Goal: Task Accomplishment & Management: Manage account settings

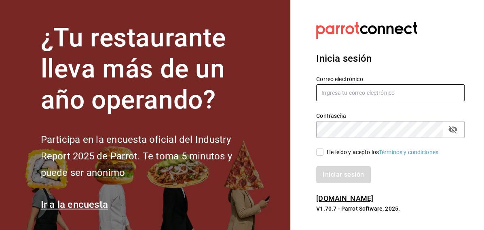
type input "inventarios@papizzas.com.mx"
click at [321, 150] on input "He leído y acepto los Términos y condiciones." at bounding box center [319, 152] width 7 height 7
checkbox input "true"
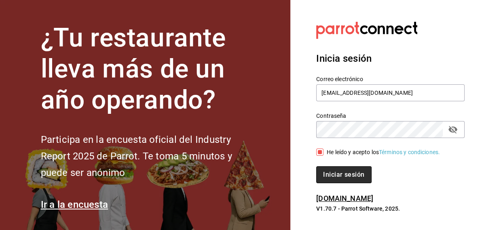
click at [330, 171] on button "Iniciar sesión" at bounding box center [343, 175] width 55 height 17
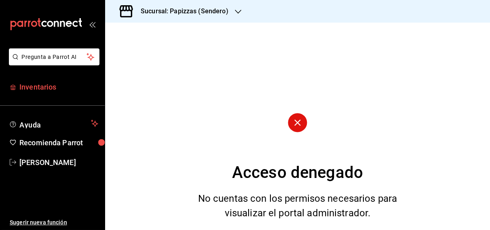
click at [50, 89] on span "Inventarios" at bounding box center [58, 87] width 79 height 11
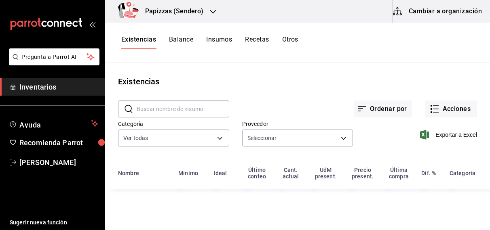
type input "59259b25-7b15-4529-a17f-fa8ef7e7484a,fd93c39f-859b-4130-830c-b038fbd442a0,27d4a…"
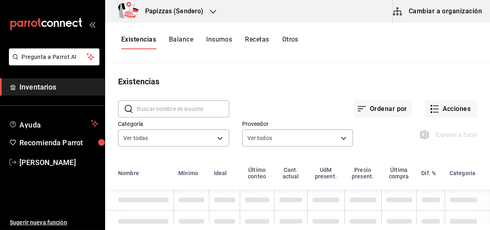
click at [171, 113] on input "text" at bounding box center [183, 109] width 93 height 16
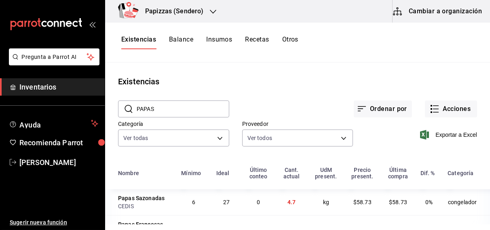
scroll to position [21, 0]
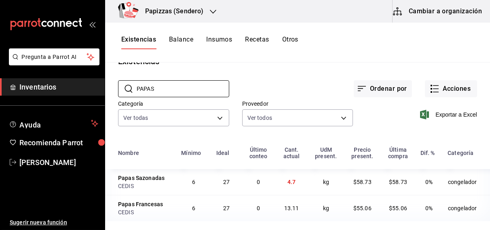
click at [379, 62] on div "Existencias" at bounding box center [297, 61] width 385 height 12
click at [163, 94] on input "PAPAS" at bounding box center [183, 89] width 93 height 16
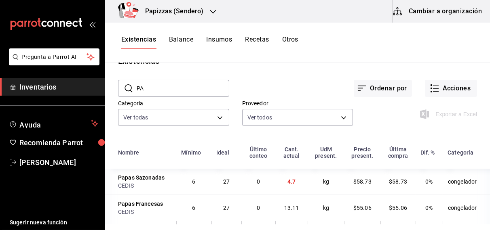
type input "P"
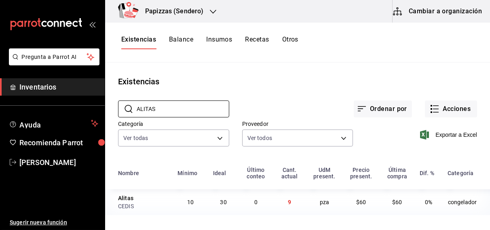
scroll to position [0, 0]
type input "ALITAS"
click at [211, 12] on icon "button" at bounding box center [213, 11] width 6 height 6
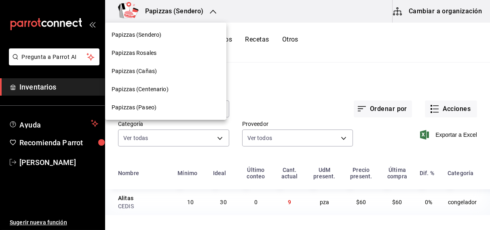
click at [147, 111] on span "Papizzas (Paseo)" at bounding box center [134, 108] width 45 height 8
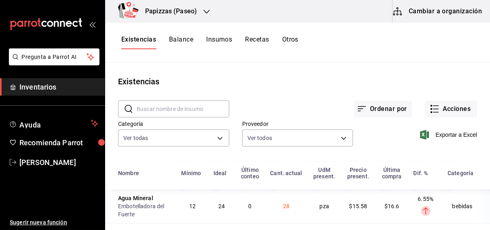
click at [167, 109] on input "text" at bounding box center [183, 109] width 93 height 16
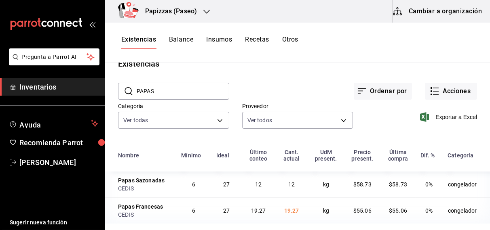
scroll to position [21, 0]
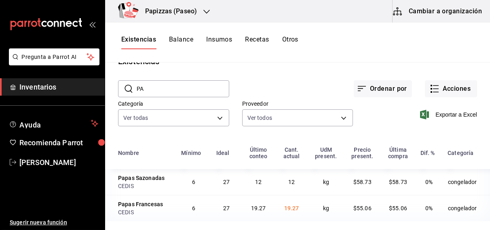
type input "P"
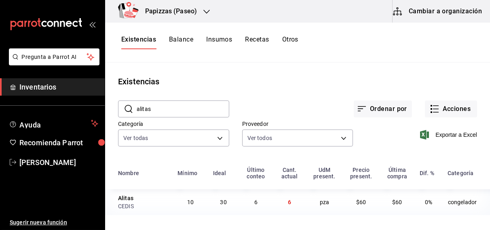
scroll to position [0, 0]
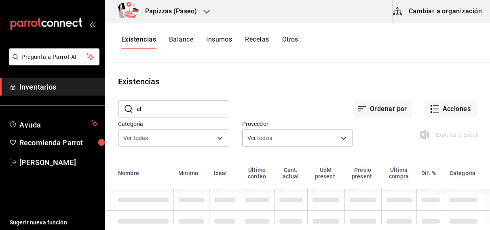
type input "a"
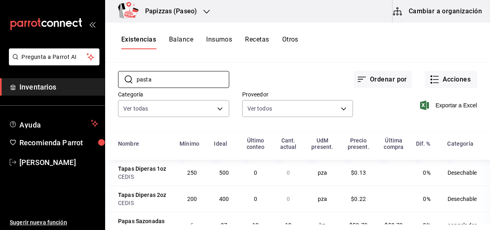
scroll to position [57, 0]
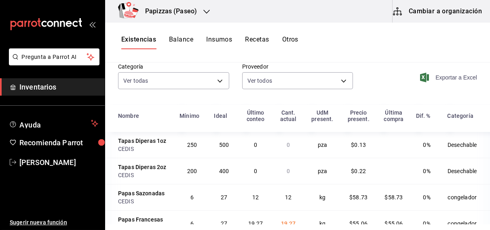
type input "pasta"
click at [420, 74] on icon "button" at bounding box center [424, 78] width 9 height 10
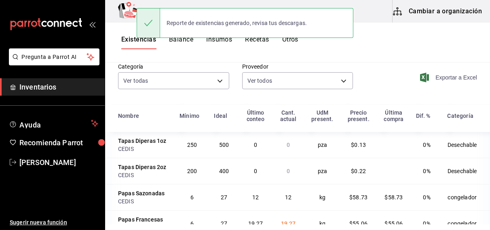
scroll to position [7, 0]
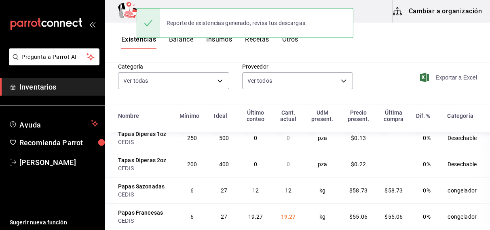
click at [388, 82] on div "Exportar a Excel" at bounding box center [415, 71] width 124 height 41
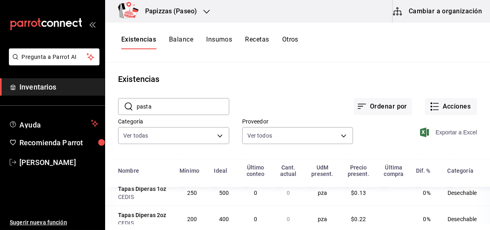
scroll to position [0, 0]
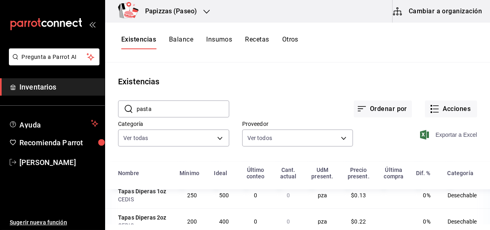
click at [205, 12] on icon "button" at bounding box center [206, 12] width 6 height 4
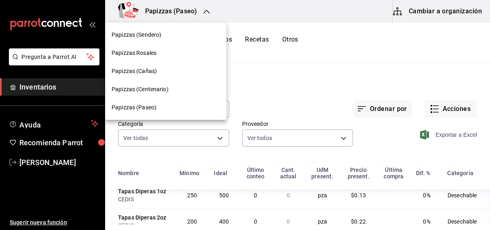
click at [144, 51] on span "Papizzas Rosales" at bounding box center [134, 53] width 45 height 8
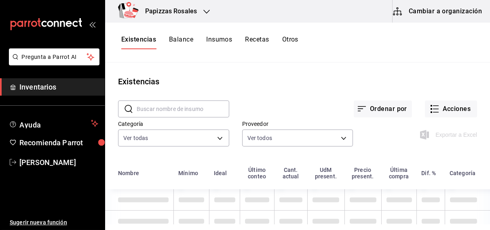
click at [175, 112] on input "text" at bounding box center [183, 109] width 93 height 16
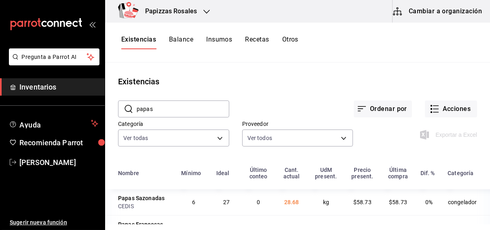
scroll to position [21, 0]
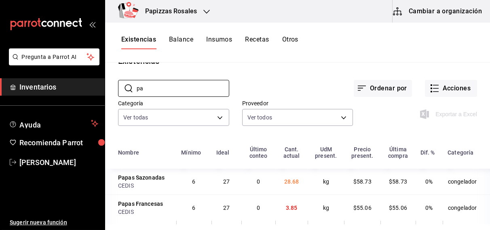
type input "p"
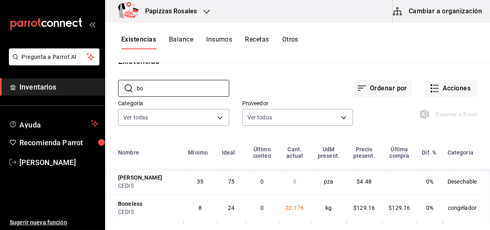
type input "b"
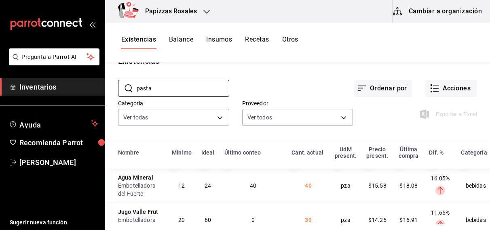
scroll to position [2, 0]
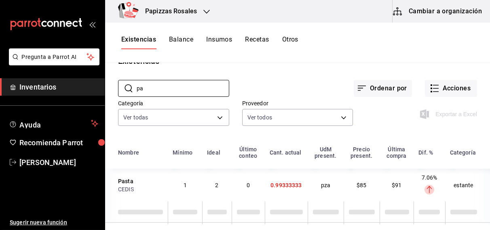
type input "p"
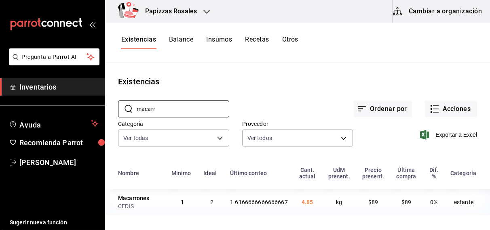
scroll to position [0, 0]
type input "m"
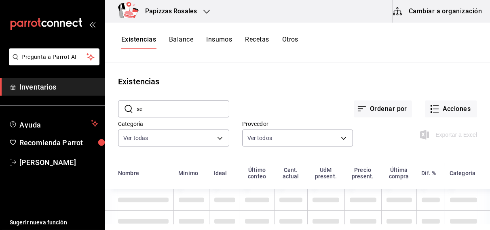
type input "s"
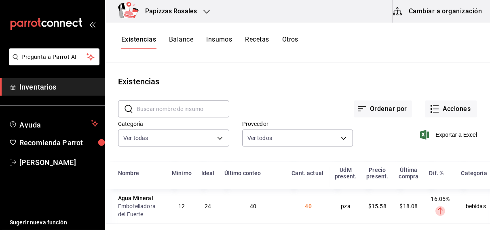
click at [204, 16] on div "Papizzas Rosales" at bounding box center [162, 11] width 101 height 23
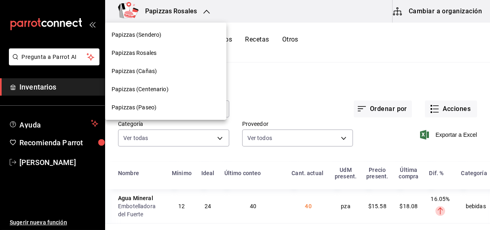
click at [156, 37] on span "Papizzas (Sendero)" at bounding box center [137, 35] width 50 height 8
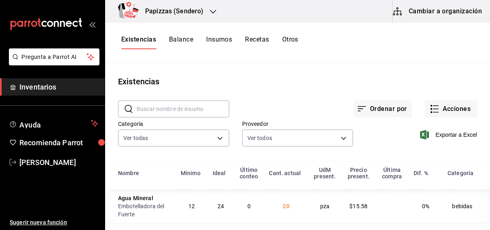
click at [164, 112] on input "text" at bounding box center [183, 109] width 93 height 16
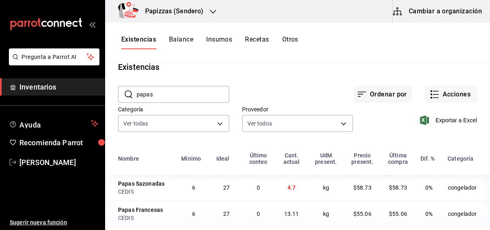
scroll to position [21, 0]
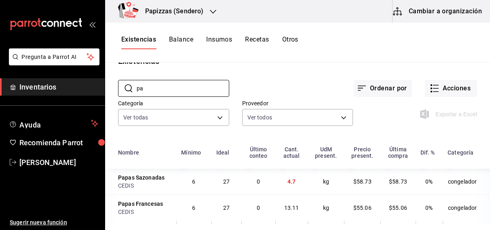
type input "p"
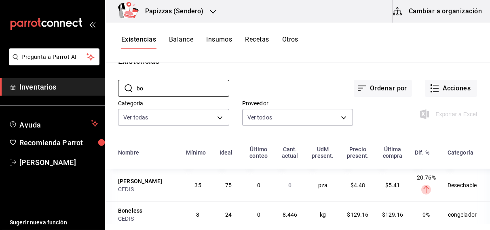
type input "b"
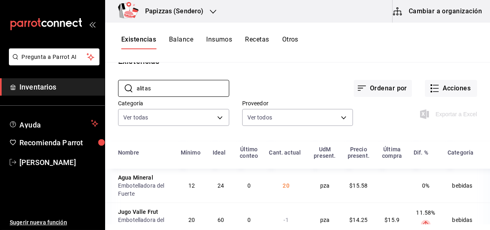
scroll to position [0, 0]
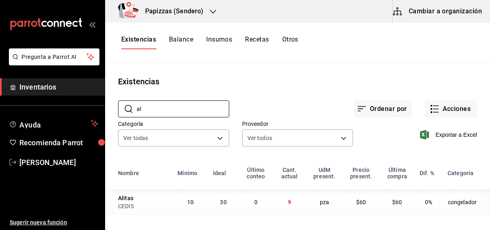
type input "a"
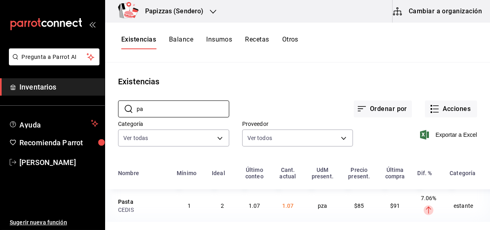
type input "p"
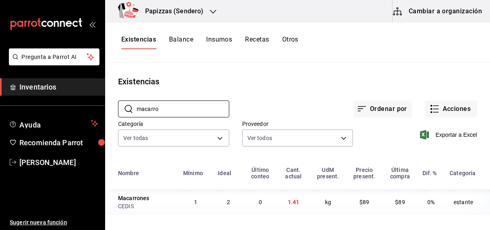
type input "macarro"
click at [203, 10] on div "Papizzas (Sendero)" at bounding box center [166, 11] width 108 height 23
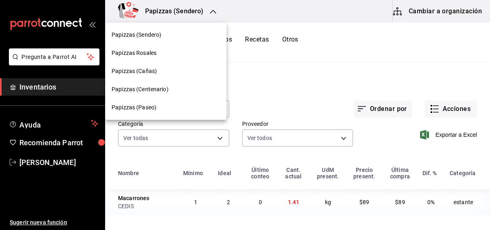
click at [143, 74] on span "Papizzas (Cañas)" at bounding box center [134, 71] width 45 height 8
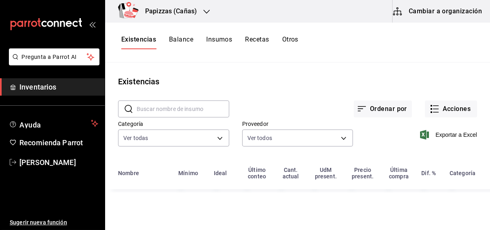
click at [182, 106] on input "text" at bounding box center [183, 109] width 93 height 16
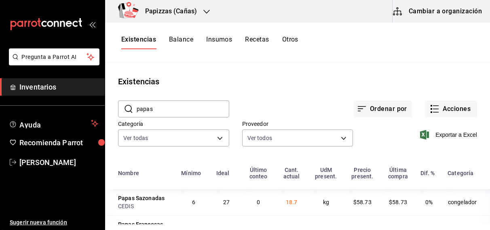
scroll to position [21, 0]
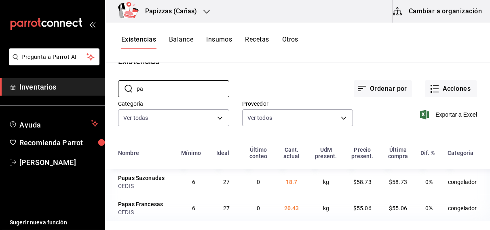
type input "p"
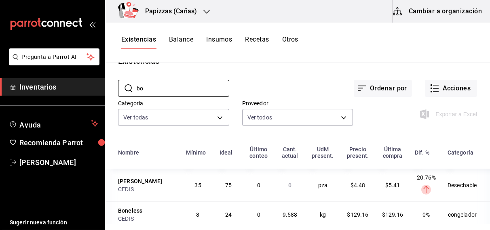
type input "b"
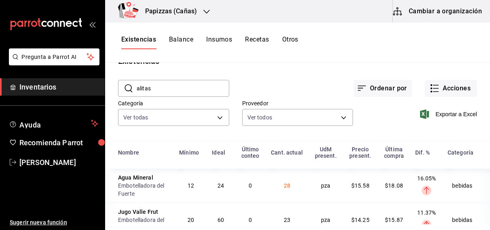
click at [186, 32] on div "Existencias Balance Insumos Recetas Otros" at bounding box center [297, 43] width 385 height 40
click at [161, 89] on input "alitas" at bounding box center [183, 88] width 93 height 16
type input "a"
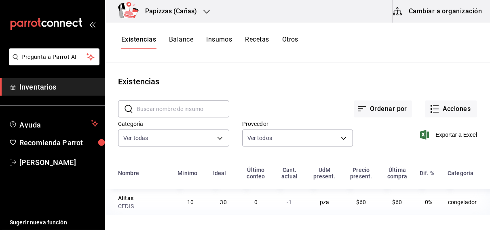
scroll to position [0, 0]
type input "a"
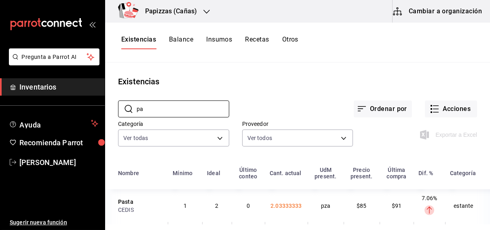
type input "p"
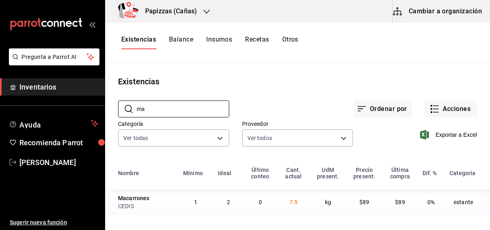
type input "m"
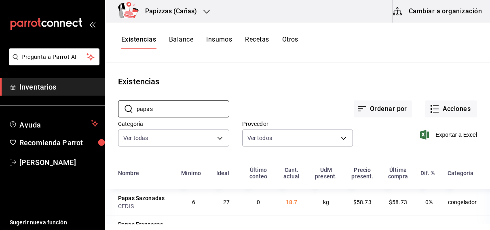
type input "papas"
click at [204, 12] on icon "button" at bounding box center [206, 11] width 6 height 6
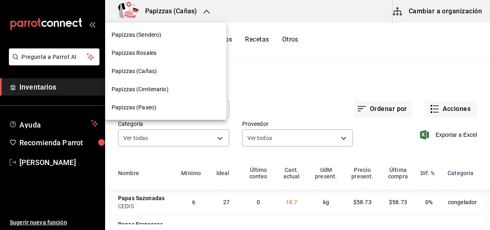
click at [126, 92] on span "Papizzas (Centenario)" at bounding box center [140, 89] width 57 height 8
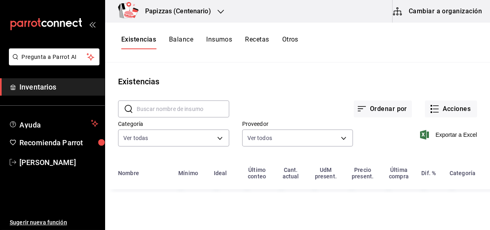
click at [173, 106] on input "text" at bounding box center [183, 109] width 93 height 16
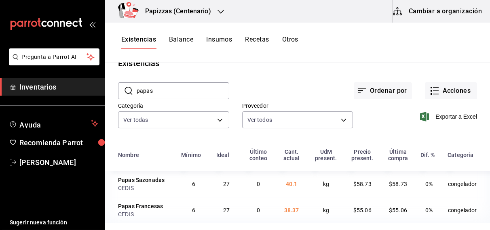
scroll to position [21, 0]
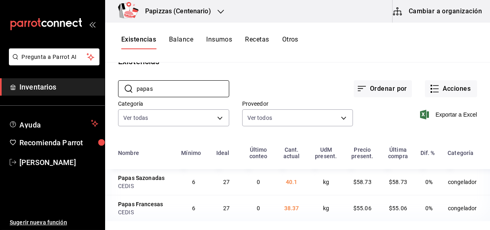
click at [339, 51] on div "Existencias Balance Insumos Recetas Otros" at bounding box center [297, 43] width 385 height 40
click at [174, 91] on input "papas" at bounding box center [183, 89] width 93 height 16
type input "p"
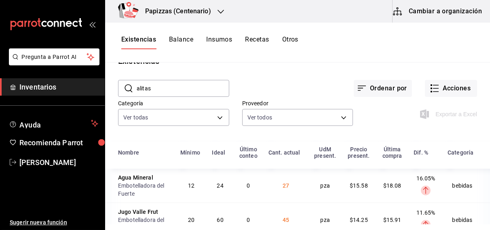
scroll to position [0, 0]
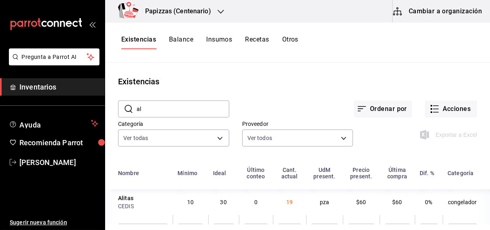
type input "a"
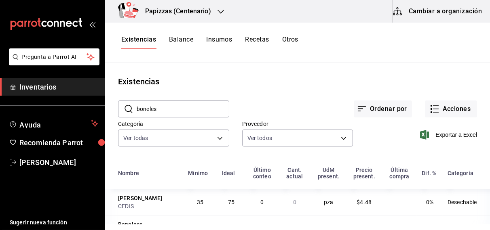
scroll to position [21, 0]
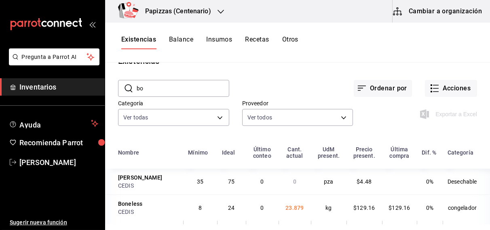
type input "b"
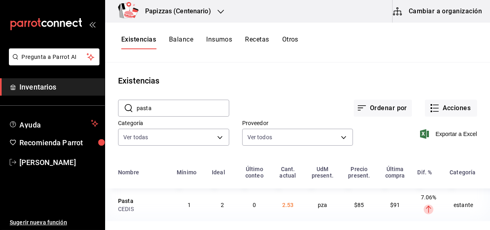
scroll to position [2, 0]
type input "p"
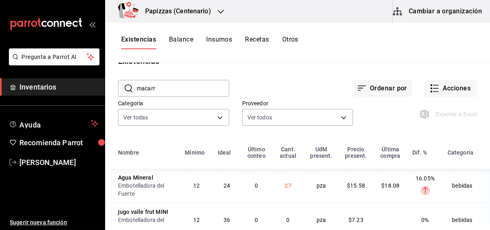
scroll to position [0, 0]
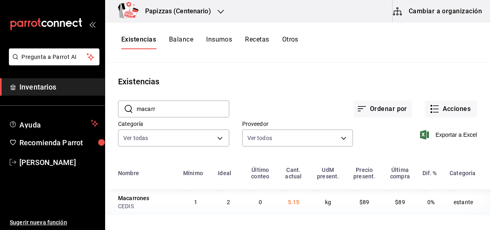
type input "macarr"
click at [221, 8] on div at bounding box center [221, 11] width 6 height 8
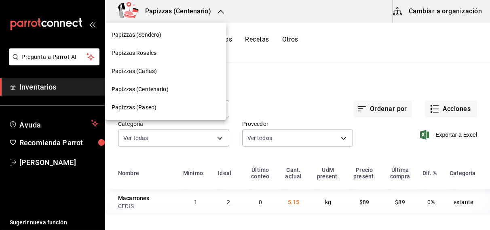
click at [153, 110] on span "Papizzas (Paseo)" at bounding box center [134, 108] width 45 height 8
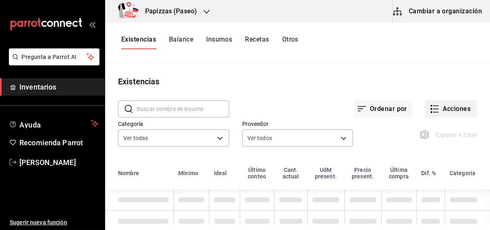
click at [450, 108] on button "Acciones" at bounding box center [451, 109] width 52 height 17
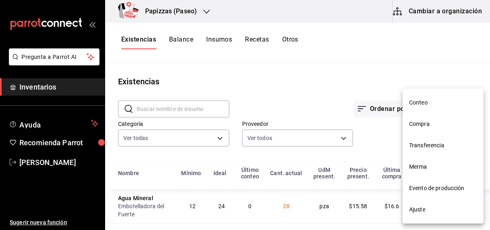
click at [415, 212] on span "Ajuste" at bounding box center [443, 210] width 68 height 8
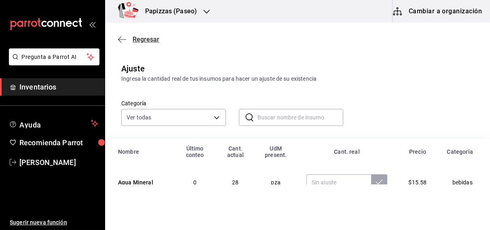
click at [142, 39] on span "Regresar" at bounding box center [146, 40] width 27 height 8
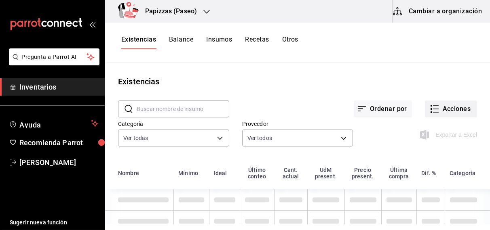
click at [457, 110] on button "Acciones" at bounding box center [451, 109] width 52 height 17
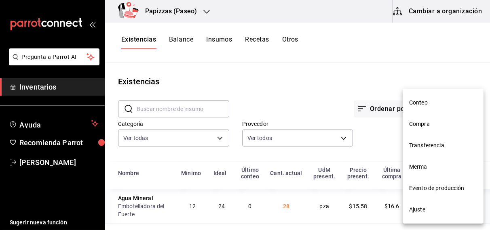
click at [426, 169] on span "Merma" at bounding box center [443, 167] width 68 height 8
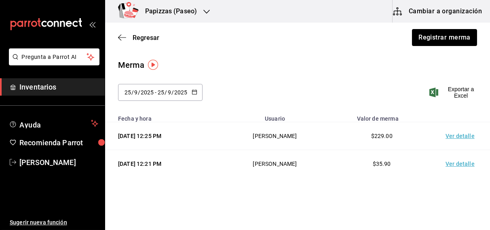
click at [454, 166] on td "Ver detalle" at bounding box center [461, 164] width 57 height 28
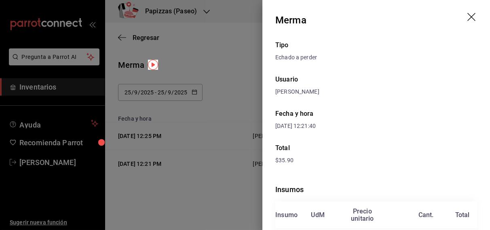
click at [467, 16] on icon "drag" at bounding box center [472, 18] width 10 height 10
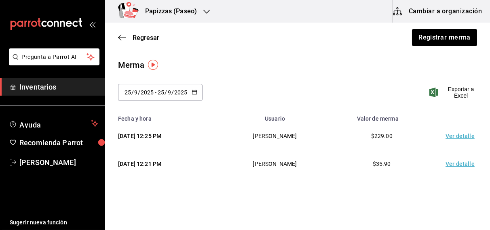
click at [205, 10] on icon "button" at bounding box center [206, 11] width 6 height 6
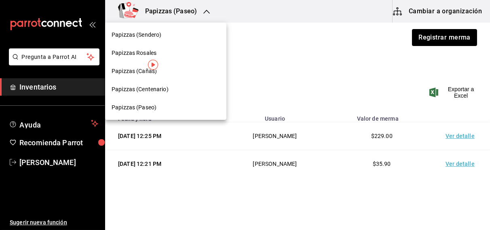
click at [144, 55] on span "Papizzas Rosales" at bounding box center [134, 53] width 45 height 8
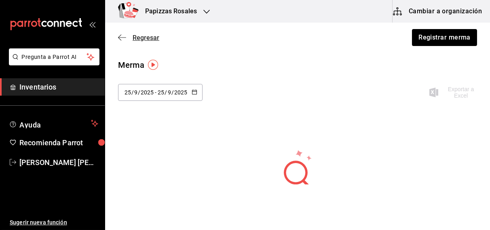
click at [152, 40] on span "Regresar" at bounding box center [146, 38] width 27 height 8
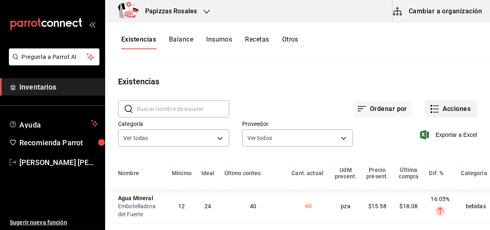
click at [433, 110] on icon "button" at bounding box center [435, 109] width 10 height 10
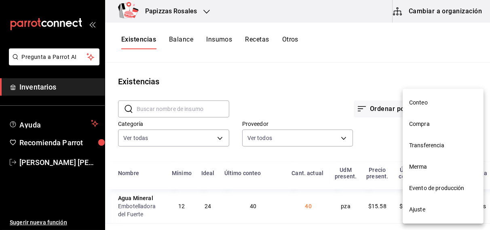
click at [414, 169] on span "Merma" at bounding box center [443, 167] width 68 height 8
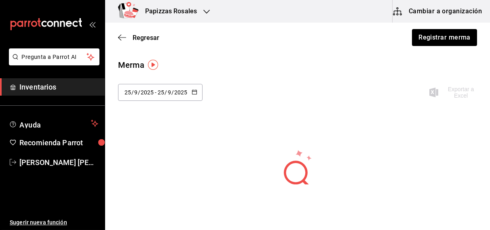
click at [198, 89] on div "2025-09-25 25 / 9 / 2025 - 2025-09-25 25 / 9 / 2025" at bounding box center [160, 92] width 85 height 17
click at [156, 154] on li "Última semana" at bounding box center [156, 155] width 76 height 18
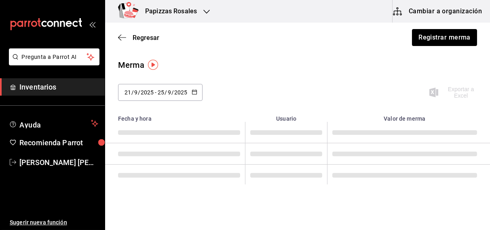
type input "2025-09-21"
type input "21"
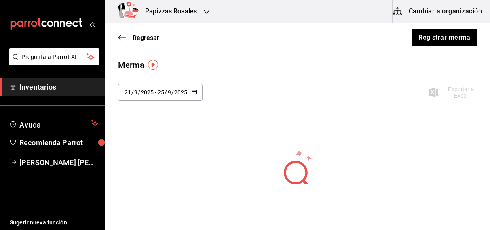
click at [196, 91] on \(Stroke\) "button" at bounding box center [194, 91] width 4 height 0
click at [152, 172] on li "Semana pasada" at bounding box center [156, 173] width 76 height 18
type input "2025-09-14"
type input "14"
type input "2025-09-20"
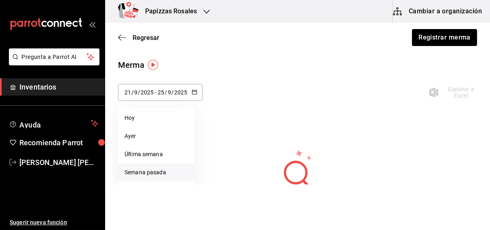
type input "20"
click at [193, 91] on \(Stroke\) "button" at bounding box center [194, 91] width 4 height 0
click at [140, 37] on span "Regresar" at bounding box center [146, 38] width 27 height 8
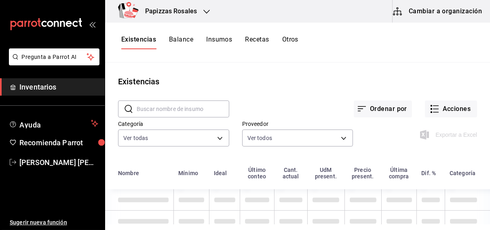
click at [290, 37] on button "Otros" at bounding box center [290, 43] width 16 height 14
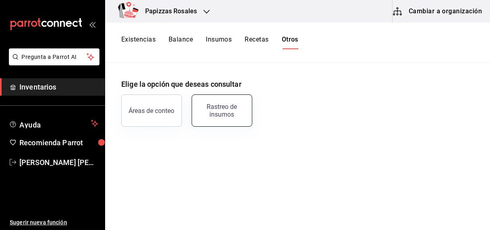
click at [236, 109] on div "Rastreo de insumos" at bounding box center [222, 110] width 50 height 15
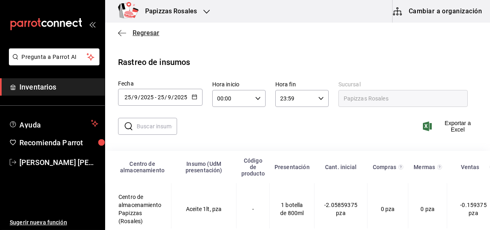
click at [149, 31] on span "Regresar" at bounding box center [146, 33] width 27 height 8
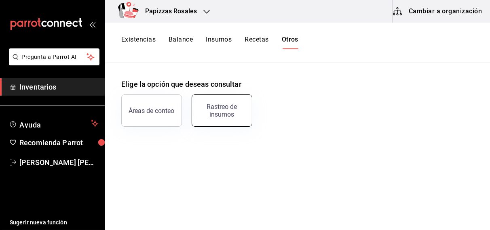
click at [208, 120] on button "Rastreo de insumos" at bounding box center [222, 111] width 61 height 32
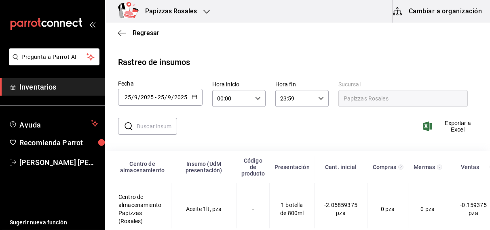
click at [194, 98] on icon "button" at bounding box center [195, 97] width 6 height 6
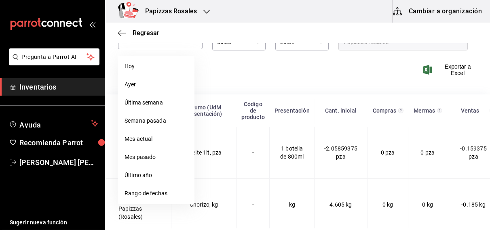
scroll to position [59, 0]
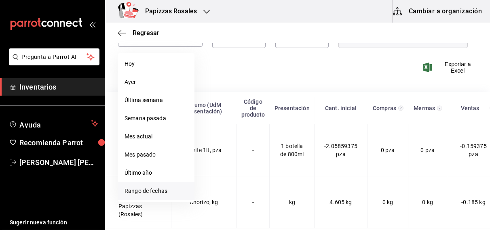
click at [148, 191] on li "Rango de fechas" at bounding box center [156, 191] width 76 height 18
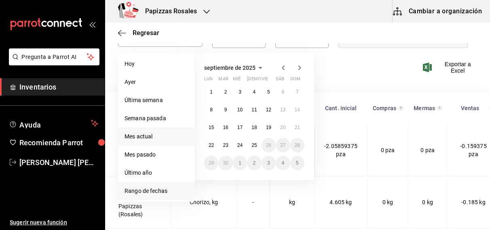
click at [144, 140] on li "Mes actual" at bounding box center [156, 137] width 76 height 18
type input "2025-09-01"
type input "1"
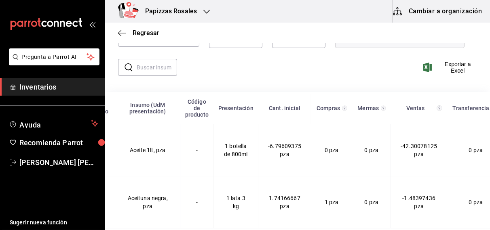
scroll to position [0, 55]
click at [155, 70] on input "text" at bounding box center [157, 67] width 40 height 16
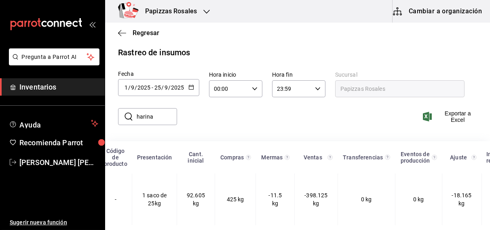
scroll to position [0, 161]
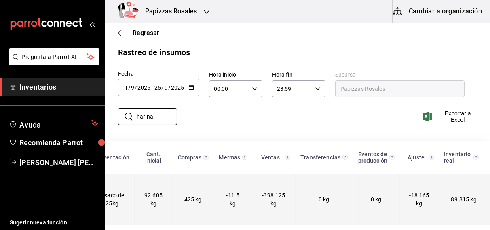
type input "harina"
click at [158, 192] on span "92.605 kg" at bounding box center [153, 199] width 18 height 15
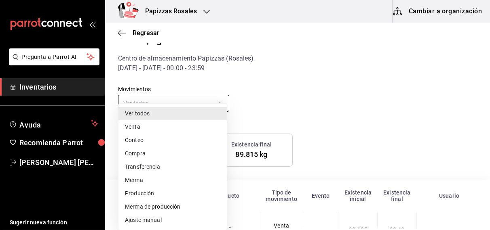
click at [218, 104] on body "Pregunta a Parrot AI Inventarios Ayuda Recomienda Parrot OBDULIA JANNETH CASTRO…" at bounding box center [245, 114] width 490 height 229
click at [160, 222] on li "Ajuste manual" at bounding box center [172, 220] width 108 height 13
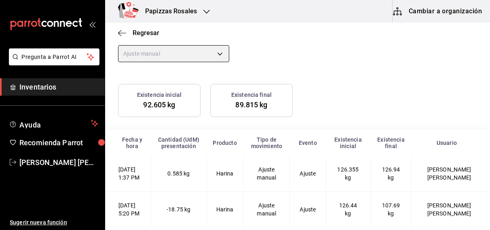
scroll to position [101, 0]
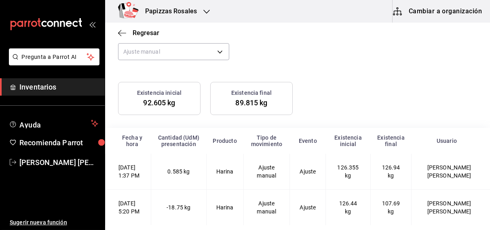
click at [164, 154] on td "0.585 kg" at bounding box center [178, 172] width 55 height 36
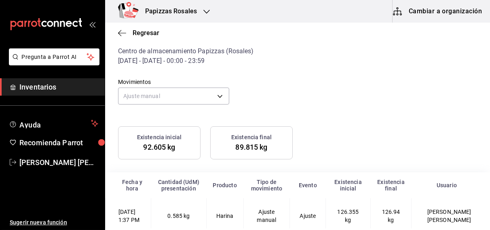
scroll to position [0, 0]
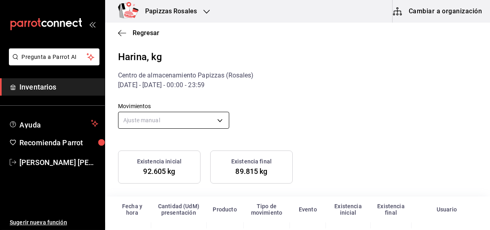
click at [213, 117] on body "Pregunta a Parrot AI Inventarios Ayuda Recomienda Parrot OBDULIA JANNETH CASTRO…" at bounding box center [245, 114] width 490 height 229
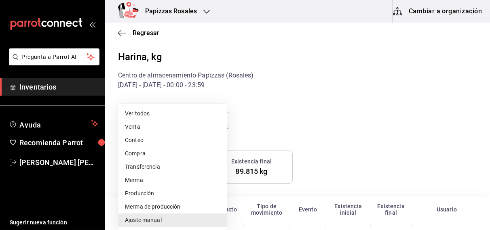
click at [147, 180] on li "Merma" at bounding box center [172, 180] width 108 height 13
type input "LOST"
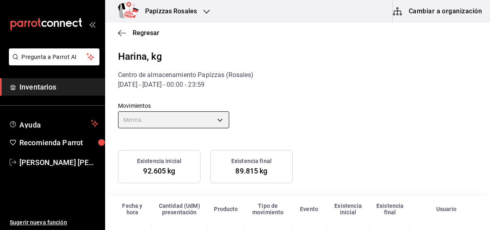
scroll to position [49, 0]
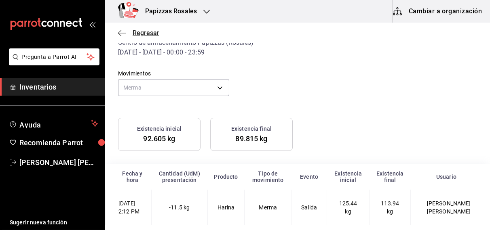
click at [150, 35] on span "Regresar" at bounding box center [146, 33] width 27 height 8
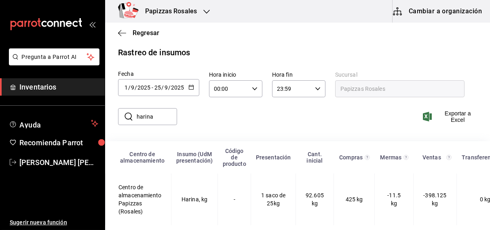
scroll to position [17, 0]
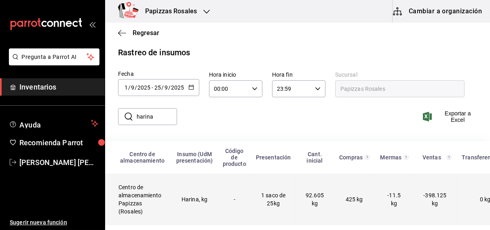
click at [188, 194] on td "Harina, kg" at bounding box center [194, 200] width 46 height 52
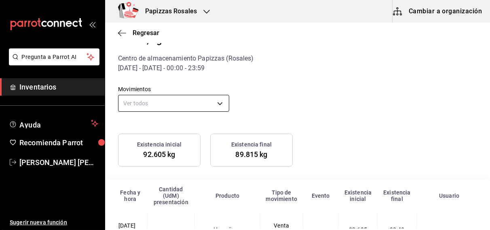
click at [208, 100] on body "Pregunta a Parrot AI Inventarios Ayuda Recomienda Parrot OBDULIA JANNETH CASTRO…" at bounding box center [245, 114] width 490 height 229
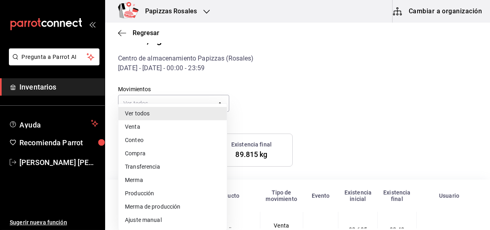
click at [155, 186] on li "Merma" at bounding box center [172, 180] width 108 height 13
type input "LOST"
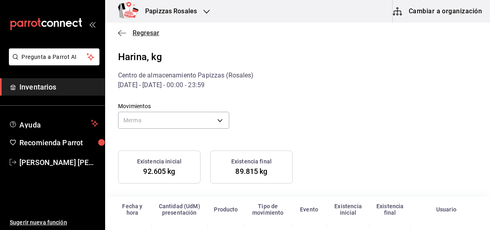
click at [146, 30] on span "Regresar" at bounding box center [146, 33] width 27 height 8
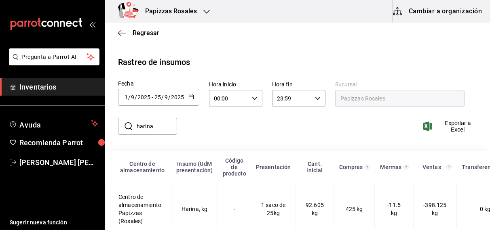
click at [158, 127] on input "harina" at bounding box center [157, 126] width 40 height 16
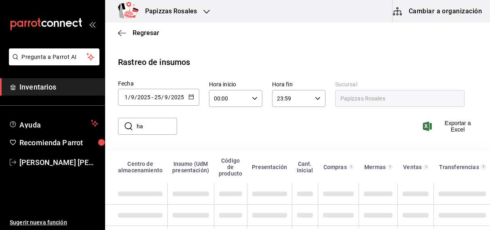
type input "h"
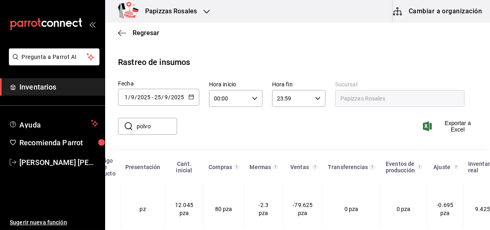
scroll to position [0, 155]
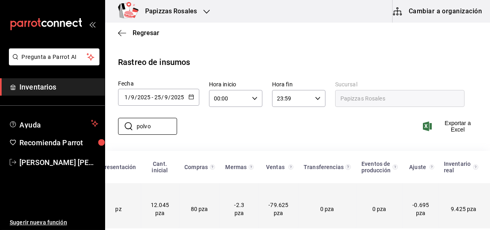
type input "polvo"
click at [328, 207] on td "0 pza" at bounding box center [326, 210] width 57 height 52
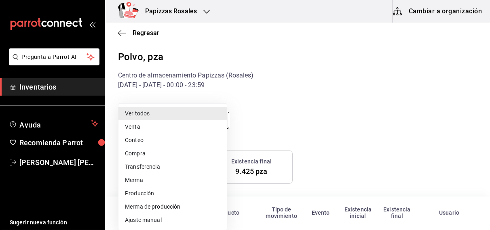
click at [182, 121] on body "Pregunta a Parrot AI Inventarios Ayuda Recomienda Parrot OBDULIA JANNETH CASTRO…" at bounding box center [245, 114] width 490 height 229
click at [161, 218] on li "Ajuste manual" at bounding box center [172, 220] width 108 height 13
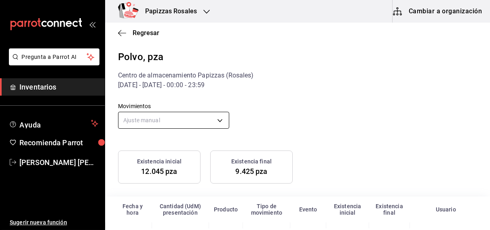
click at [213, 119] on body "Pregunta a Parrot AI Inventarios Ayuda Recomienda Parrot OBDULIA JANNETH CASTRO…" at bounding box center [245, 114] width 490 height 229
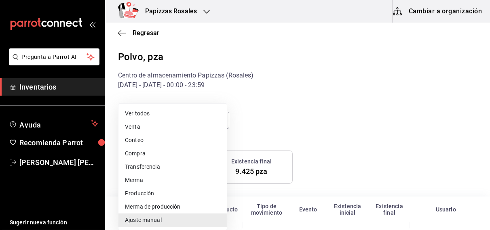
click at [143, 183] on li "Merma" at bounding box center [172, 180] width 108 height 13
type input "LOST"
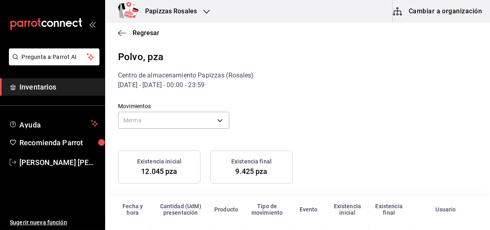
click at [139, 25] on div "Regresar" at bounding box center [297, 33] width 385 height 21
click at [143, 32] on span "Regresar" at bounding box center [146, 33] width 27 height 8
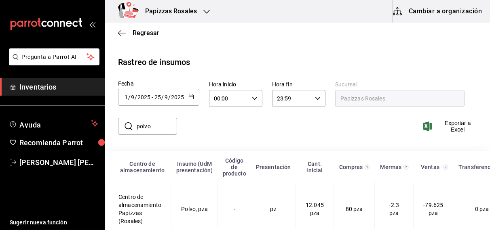
click at [143, 32] on span "Regresar" at bounding box center [146, 33] width 27 height 8
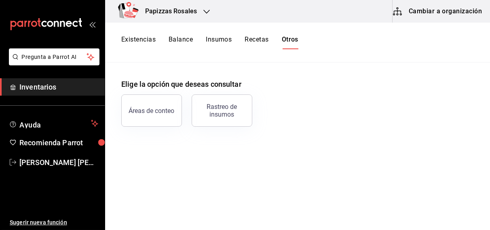
click at [142, 40] on button "Existencias" at bounding box center [138, 43] width 34 height 14
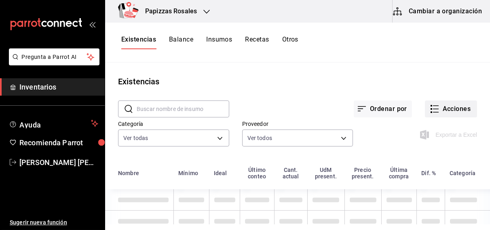
click at [452, 110] on button "Acciones" at bounding box center [451, 109] width 52 height 17
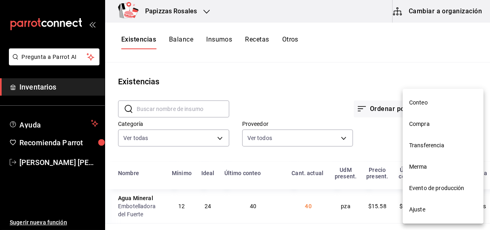
click at [421, 168] on span "Merma" at bounding box center [443, 167] width 68 height 8
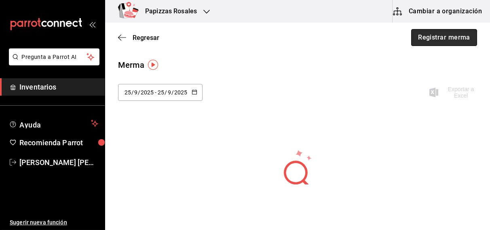
click at [429, 44] on button "Registrar merma" at bounding box center [444, 37] width 66 height 17
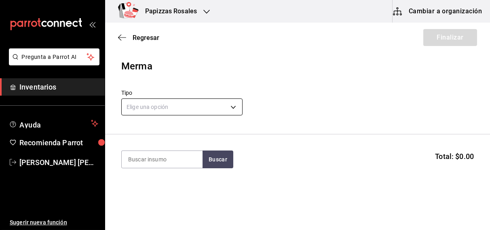
click at [172, 106] on body "Pregunta a Parrot AI Inventarios Ayuda Recomienda Parrot OBDULIA JANNETH CASTRO…" at bounding box center [245, 92] width 490 height 185
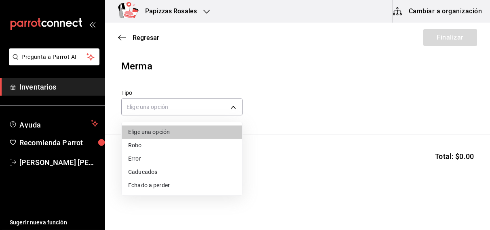
click at [155, 186] on li "Echado a perder" at bounding box center [182, 185] width 120 height 13
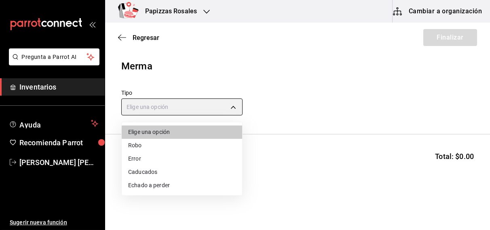
type input "SPOILED"
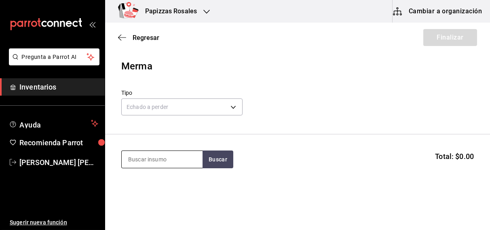
click at [163, 159] on input at bounding box center [162, 159] width 81 height 17
type input "harina"
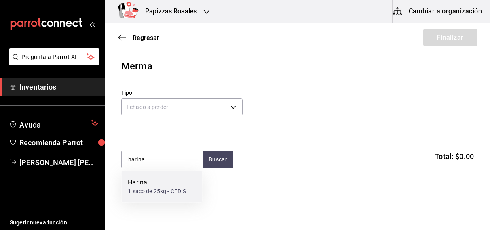
click at [148, 184] on div "Harina" at bounding box center [157, 183] width 58 height 10
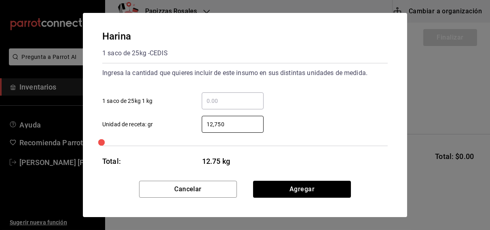
type input "12,750"
click button "Agregar" at bounding box center [302, 189] width 98 height 17
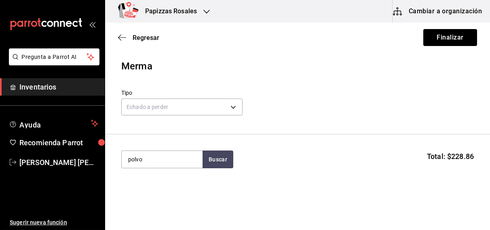
type input "polvo"
click at [137, 186] on div "Polvo" at bounding box center [137, 183] width 19 height 10
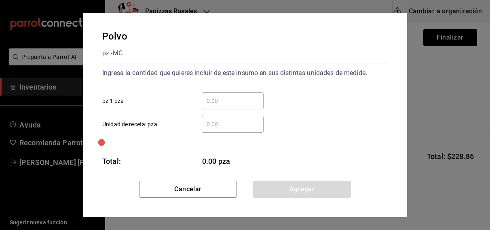
click at [237, 125] on input "​ Unidad de receta: pza" at bounding box center [233, 125] width 62 height 10
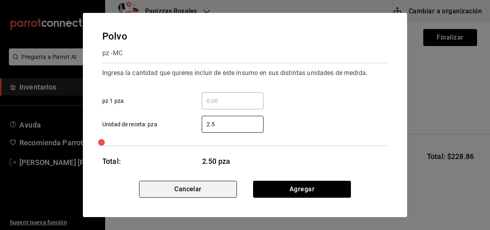
type input "2.55"
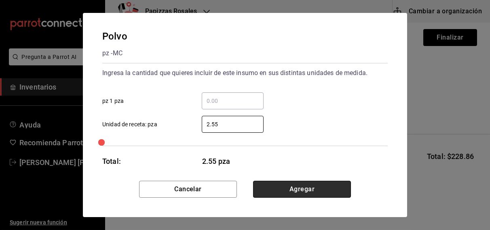
click at [300, 188] on button "Agregar" at bounding box center [302, 189] width 98 height 17
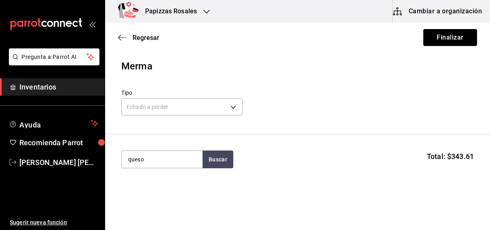
type input "queso"
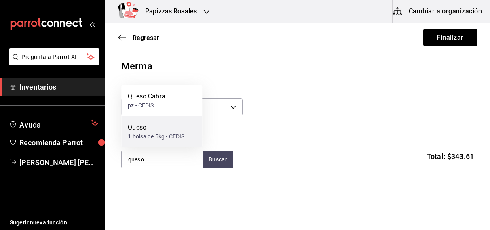
click at [139, 140] on div "1 bolsa de 5kg - CEDIS" at bounding box center [156, 137] width 57 height 8
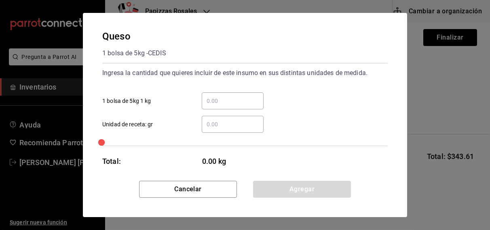
click at [208, 123] on input "​ Unidad de receta: gr" at bounding box center [233, 125] width 62 height 10
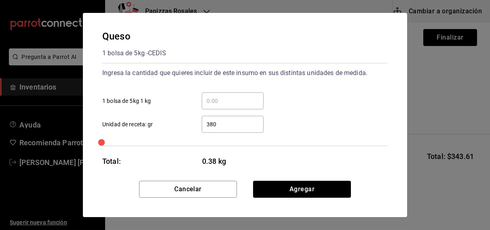
type input "3,800"
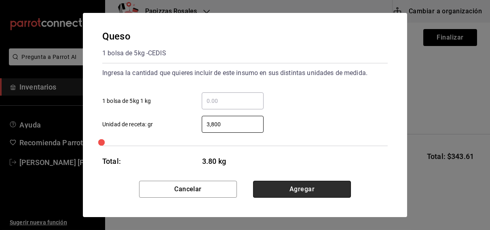
click at [300, 188] on button "Agregar" at bounding box center [302, 189] width 98 height 17
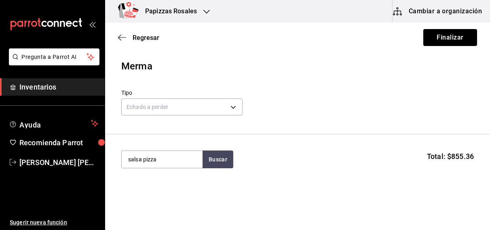
type input "salsa pizza"
click at [223, 158] on button "Buscar" at bounding box center [218, 160] width 31 height 18
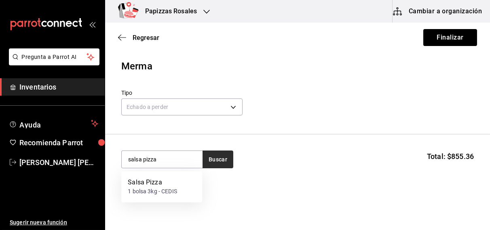
click at [157, 190] on div "1 bolsa 3kg - CEDIS" at bounding box center [152, 192] width 49 height 8
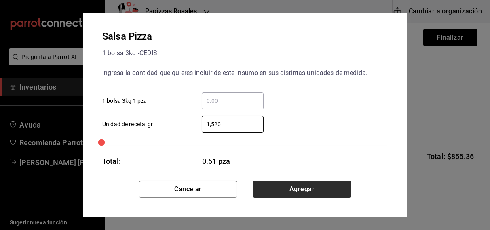
type input "1,520"
click at [291, 191] on button "Agregar" at bounding box center [302, 189] width 98 height 17
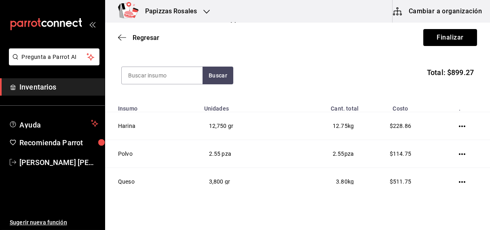
scroll to position [82, 0]
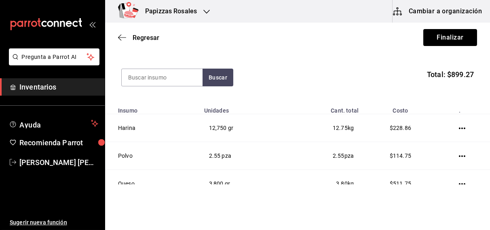
click at [176, 76] on input at bounding box center [162, 77] width 81 height 17
type input "pasta"
click at [222, 78] on button "Buscar" at bounding box center [218, 78] width 31 height 18
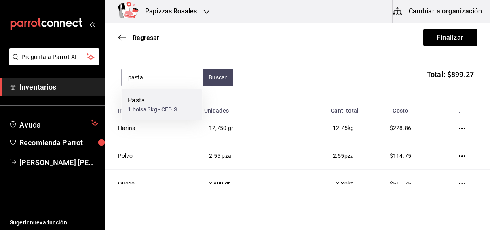
click at [159, 97] on div "Pasta" at bounding box center [152, 101] width 49 height 10
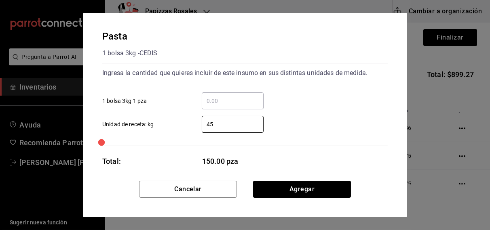
type input "4"
type input "."
type input "1"
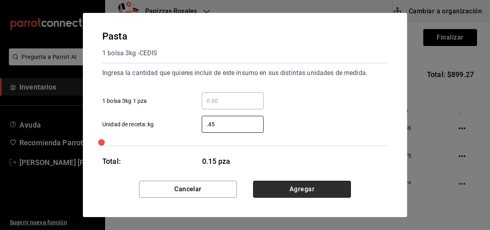
type input "0.45"
click at [288, 188] on button "Agregar" at bounding box center [302, 189] width 98 height 17
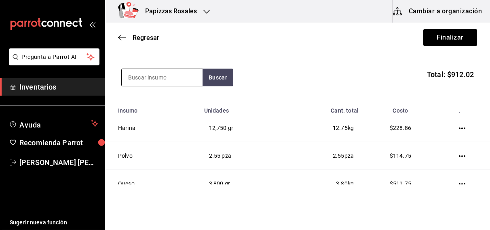
click at [188, 78] on input at bounding box center [162, 77] width 81 height 17
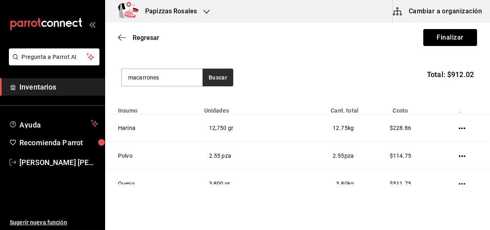
type input "macarrones"
click at [218, 75] on button "Buscar" at bounding box center [218, 78] width 31 height 18
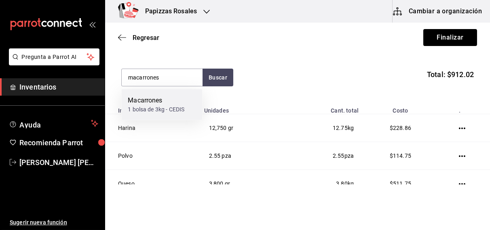
click at [175, 103] on div "Macarrones" at bounding box center [156, 101] width 57 height 10
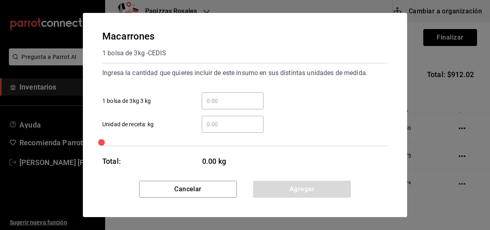
click at [222, 123] on input "​ Unidad de receta: kg" at bounding box center [233, 125] width 62 height 10
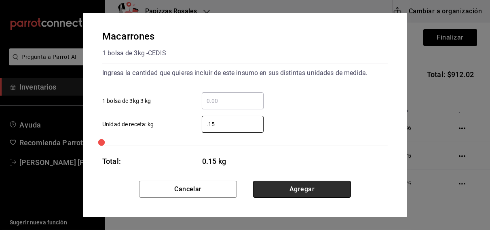
type input "0.15"
click at [310, 194] on button "Agregar" at bounding box center [302, 189] width 98 height 17
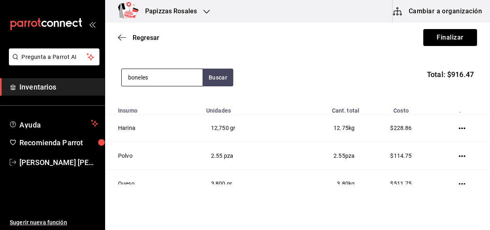
type input "boneles"
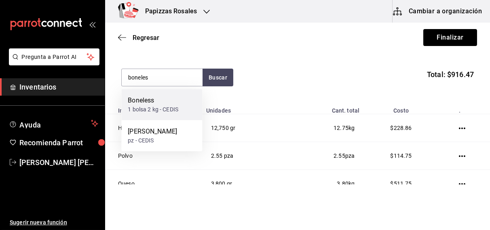
click at [164, 97] on div "Boneless" at bounding box center [153, 101] width 51 height 10
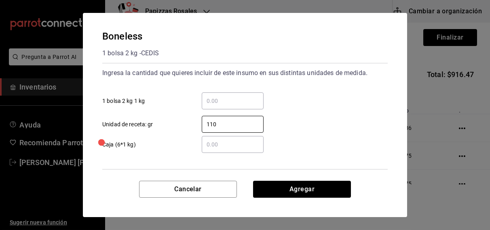
type input "1,100"
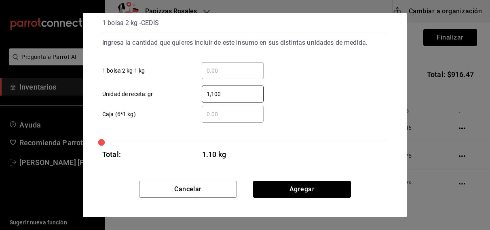
scroll to position [32, 0]
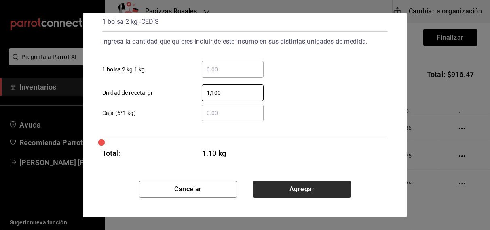
click at [293, 184] on button "Agregar" at bounding box center [302, 189] width 98 height 17
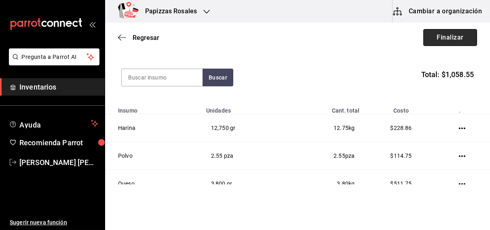
click at [435, 34] on button "Finalizar" at bounding box center [450, 37] width 54 height 17
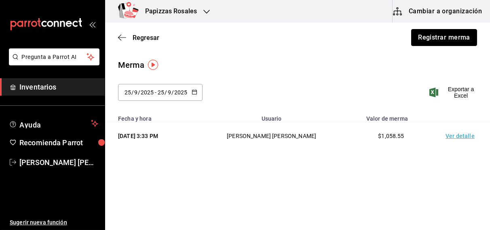
click at [435, 34] on button "Registrar merma" at bounding box center [444, 37] width 66 height 17
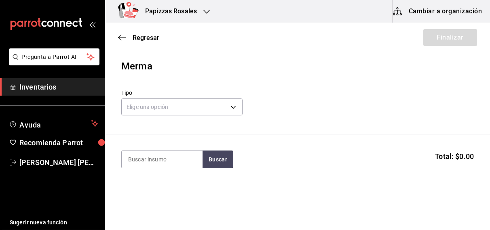
click at [204, 15] on icon "button" at bounding box center [206, 11] width 6 height 6
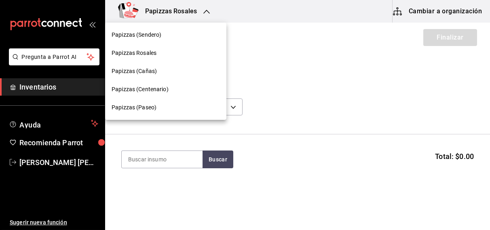
click at [144, 37] on span "Papizzas (Sendero)" at bounding box center [137, 35] width 50 height 8
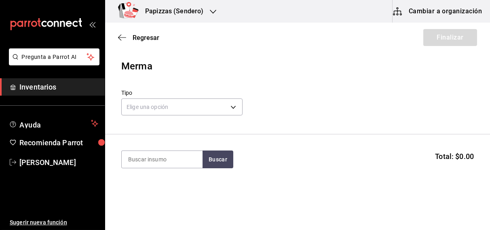
click at [211, 11] on icon "button" at bounding box center [213, 11] width 6 height 6
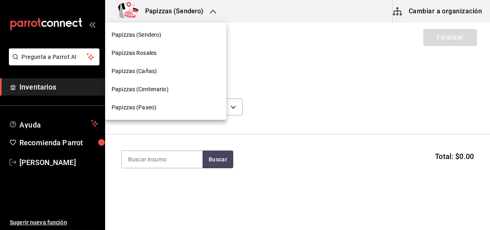
click at [152, 73] on span "Papizzas (Cañas)" at bounding box center [134, 71] width 45 height 8
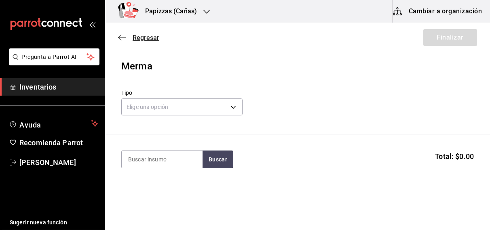
click at [150, 36] on span "Regresar" at bounding box center [146, 38] width 27 height 8
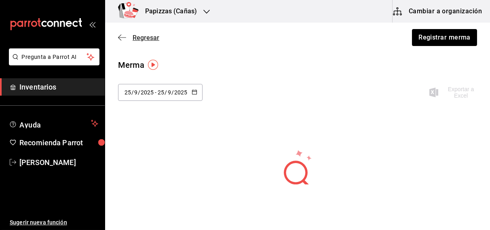
click at [135, 37] on span "Regresar" at bounding box center [146, 38] width 27 height 8
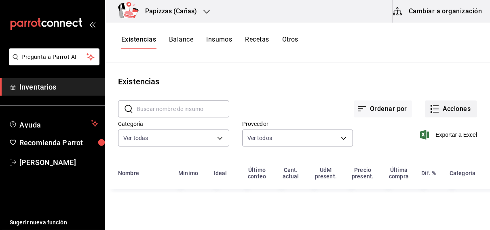
click at [463, 111] on button "Acciones" at bounding box center [451, 109] width 52 height 17
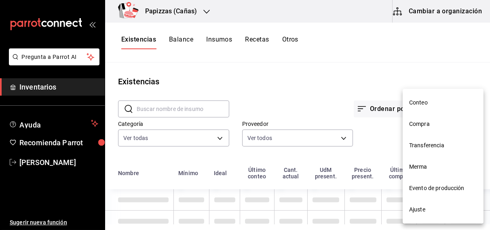
click at [424, 127] on span "Compra" at bounding box center [443, 124] width 68 height 8
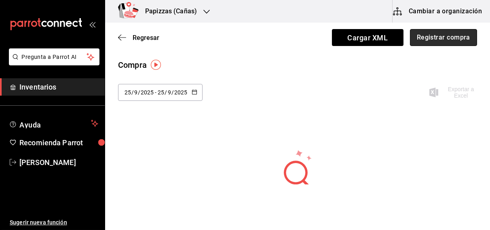
click at [429, 34] on button "Registrar compra" at bounding box center [443, 37] width 67 height 17
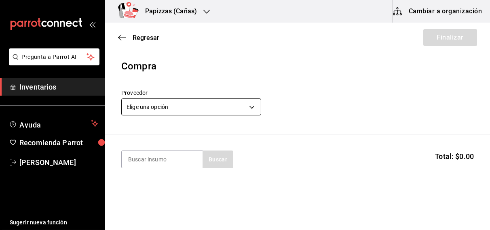
click at [237, 109] on body "Pregunta a Parrot AI Inventarios Ayuda Recomienda Parrot [PERSON_NAME] Sugerir …" at bounding box center [245, 92] width 490 height 185
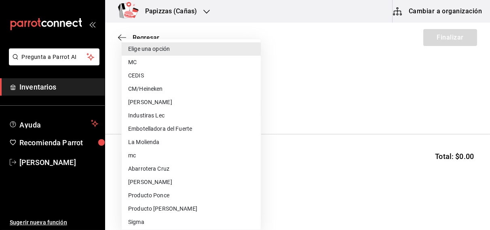
click at [161, 127] on li "Embotelladora del Fuerte" at bounding box center [191, 129] width 139 height 13
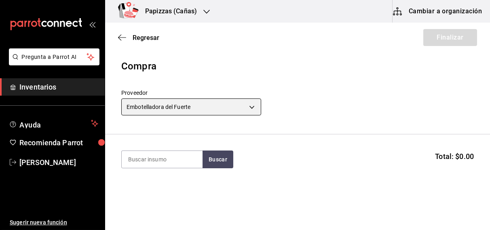
type input "2a449e60-1878-40e8-ba60-5a9907f89e6b"
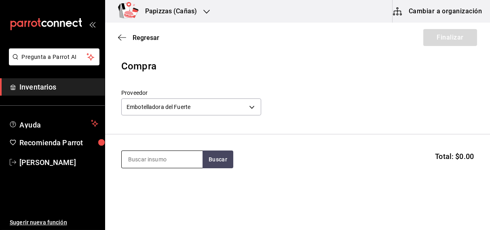
click at [153, 162] on input at bounding box center [162, 159] width 81 height 17
type input "n"
type input "naranja"
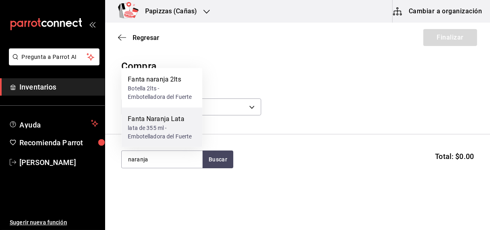
click at [167, 132] on div "lata de 355 ml - Embotelladora del Fuerte" at bounding box center [162, 132] width 68 height 17
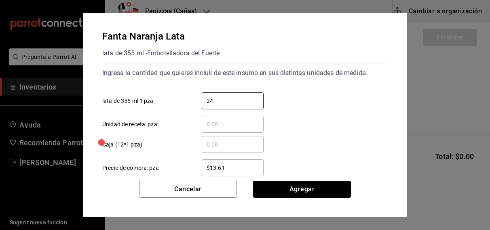
type input "24"
type input "$16.75"
click button "Agregar" at bounding box center [302, 189] width 98 height 17
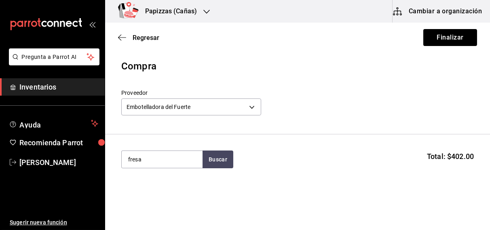
type input "fresa"
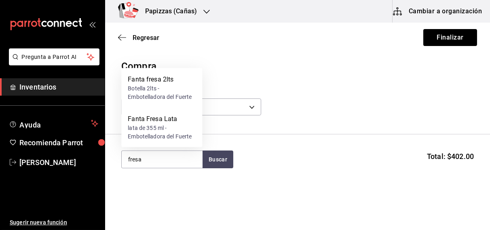
click at [162, 129] on div "lata de 355 ml - Embotelladora del Fuerte" at bounding box center [162, 132] width 68 height 17
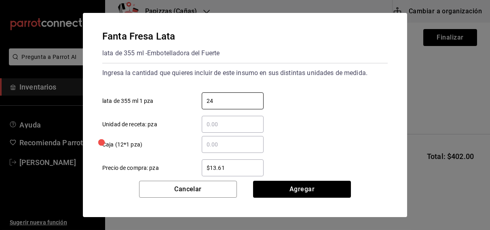
type input "24"
type input "$16.75"
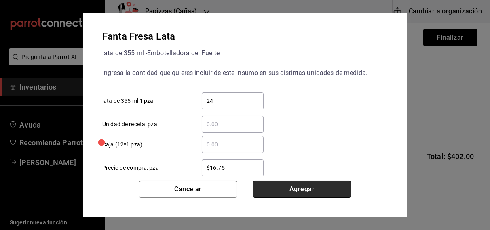
click at [312, 189] on button "Agregar" at bounding box center [302, 189] width 98 height 17
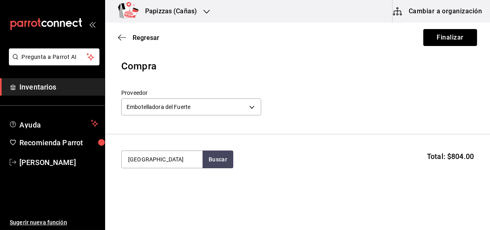
type input "[GEOGRAPHIC_DATA]"
click at [159, 194] on div "botella 600ml - Embotelladora del Fuerte" at bounding box center [162, 196] width 68 height 17
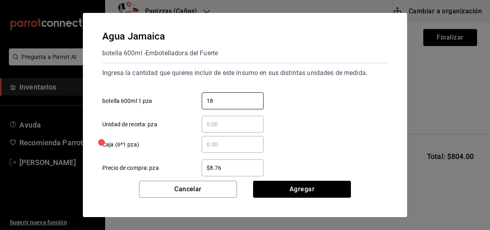
type input "18"
type input "$11"
click button "Agregar" at bounding box center [302, 189] width 98 height 17
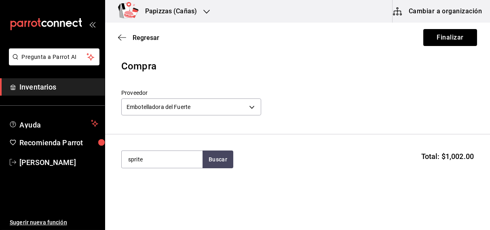
type input "sprite"
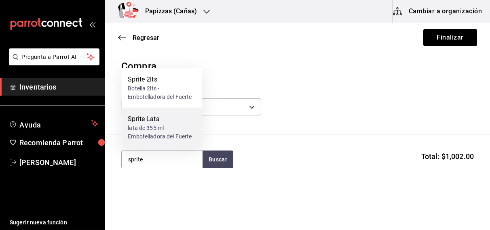
click at [147, 132] on div "lata de 355 ml - Embotelladora del Fuerte" at bounding box center [162, 132] width 68 height 17
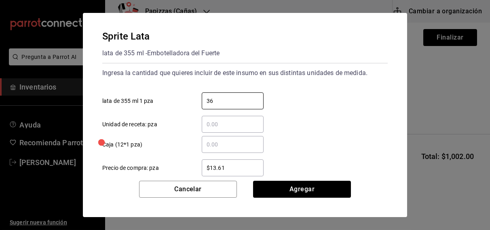
type input "36"
type input "$16.75"
click button "Agregar" at bounding box center [302, 189] width 98 height 17
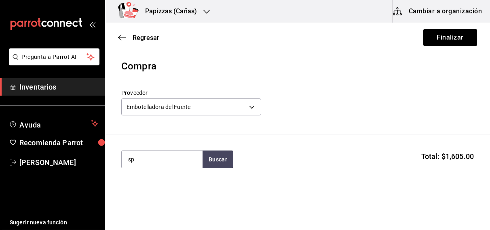
type input "s"
type input "valle"
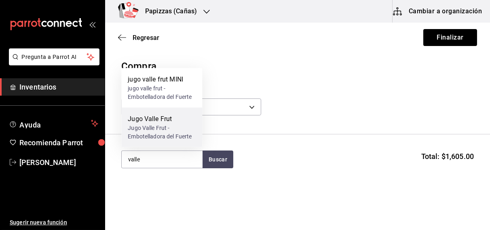
click at [154, 130] on div "Jugo Valle Frut - Embotelladora del Fuerte" at bounding box center [162, 132] width 68 height 17
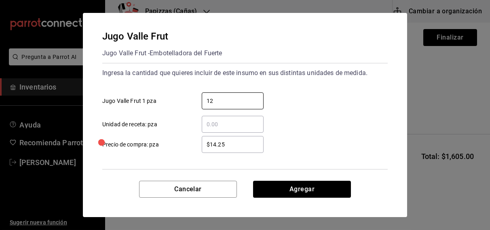
type input "12"
type input "$15.91"
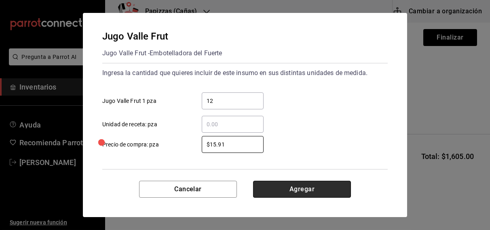
click at [304, 190] on button "Agregar" at bounding box center [302, 189] width 98 height 17
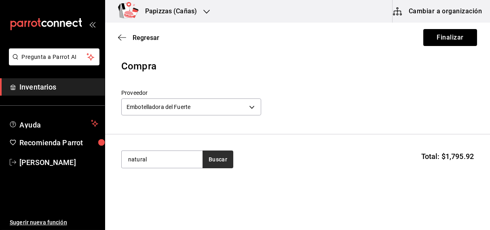
type input "natural"
click at [219, 163] on button "Buscar" at bounding box center [218, 160] width 31 height 18
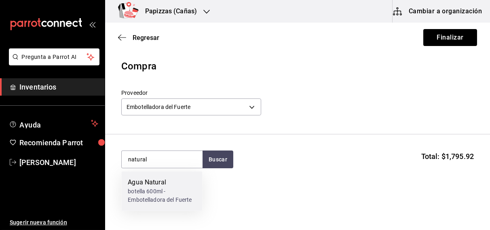
click at [161, 191] on div "botella 600ml - Embotelladora del Fuerte" at bounding box center [162, 196] width 68 height 17
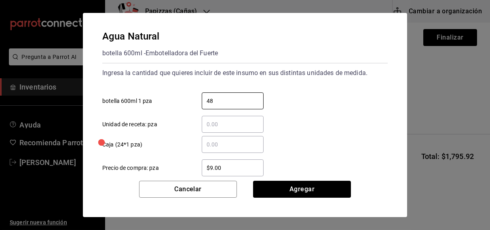
type input "48"
type input "$9.08"
click button "Agregar" at bounding box center [302, 189] width 98 height 17
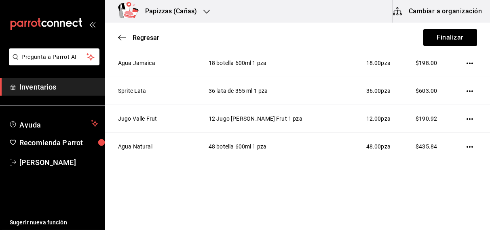
scroll to position [204, 0]
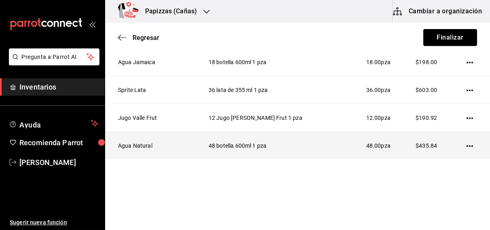
click at [467, 145] on icon "button" at bounding box center [470, 146] width 6 height 6
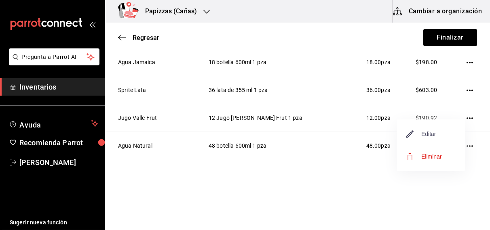
click at [434, 134] on span "Editar" at bounding box center [422, 134] width 30 height 10
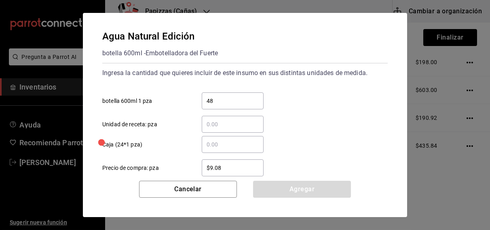
click at [243, 101] on input "48" at bounding box center [233, 101] width 62 height 10
type input "4"
click at [239, 104] on input "​ botella 600ml 1 pza" at bounding box center [233, 101] width 62 height 10
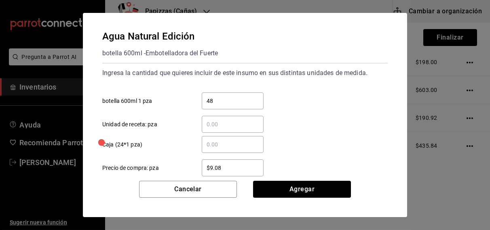
type input "48"
type input "$9.81"
click button "Agregar" at bounding box center [302, 189] width 98 height 17
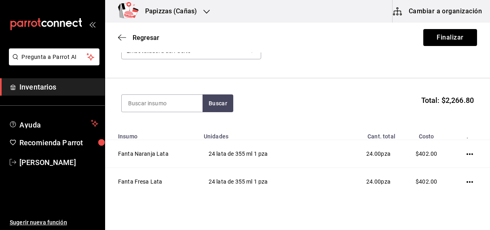
scroll to position [0, 0]
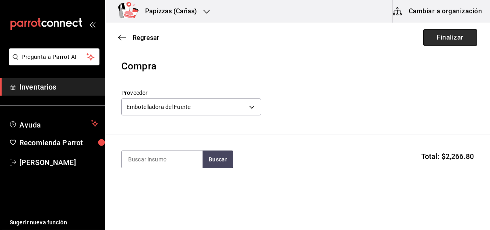
click at [444, 37] on button "Finalizar" at bounding box center [450, 37] width 54 height 17
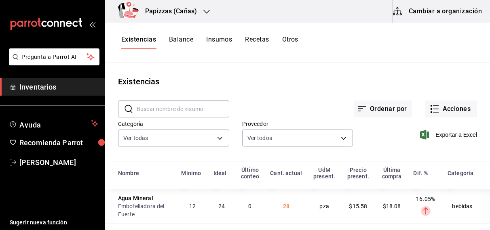
click at [175, 106] on input "text" at bounding box center [183, 109] width 93 height 16
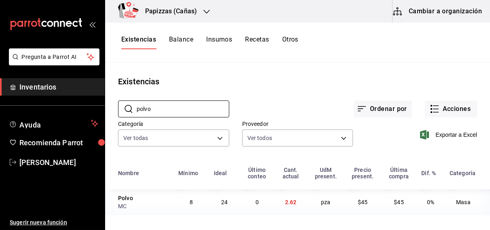
type input "polvo"
click at [237, 85] on div "Existencias" at bounding box center [297, 82] width 385 height 12
click at [456, 108] on button "Acciones" at bounding box center [451, 109] width 52 height 17
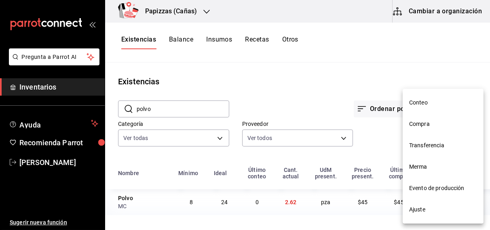
click at [436, 123] on span "Compra" at bounding box center [443, 124] width 68 height 8
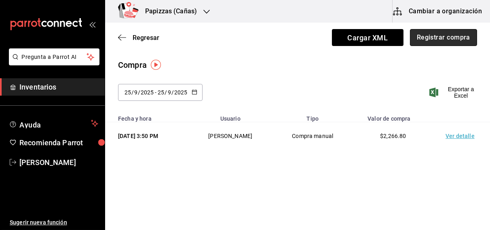
click at [454, 32] on button "Registrar compra" at bounding box center [443, 37] width 67 height 17
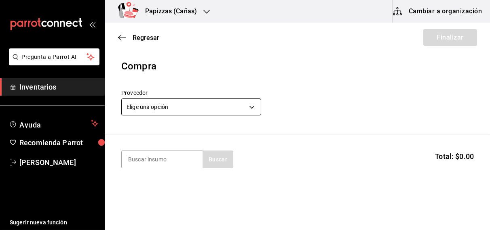
click at [222, 107] on body "Pregunta a Parrot AI Inventarios Ayuda Recomienda Parrot [PERSON_NAME] Sugerir …" at bounding box center [245, 92] width 490 height 185
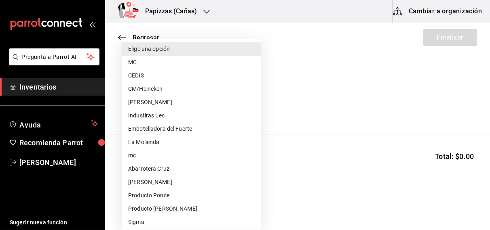
click at [173, 71] on li "CEDIS" at bounding box center [191, 75] width 139 height 13
type input "fd93c39f-859b-4130-830c-b038fbd442a0"
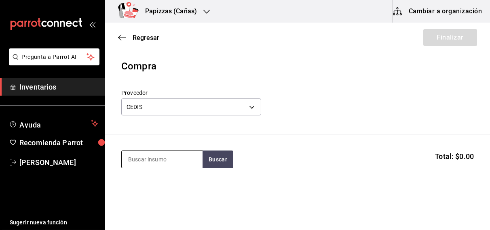
click at [173, 158] on input at bounding box center [162, 159] width 81 height 17
type input "harina"
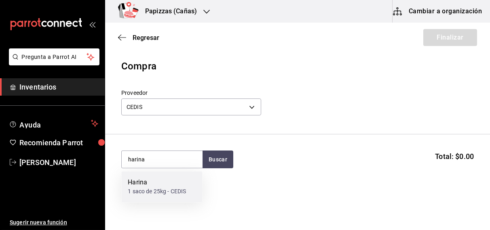
click at [158, 193] on div "1 saco de 25kg - CEDIS" at bounding box center [157, 192] width 58 height 8
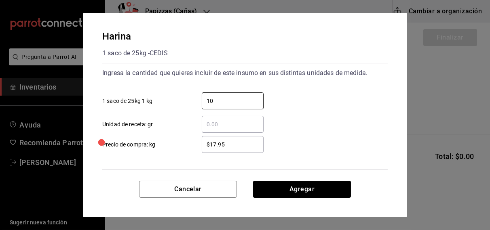
type input "10"
type input "$17.60"
type input "100"
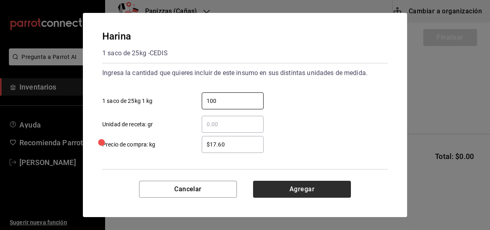
click at [309, 195] on button "Agregar" at bounding box center [302, 189] width 98 height 17
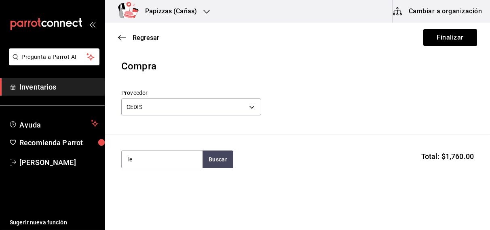
type input "l"
type input "leche"
click at [150, 199] on div "Leche lt - CEDIS" at bounding box center [161, 187] width 81 height 31
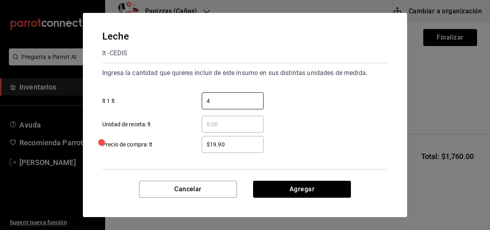
type input "4"
type input "$21.00"
click button "Agregar" at bounding box center [302, 189] width 98 height 17
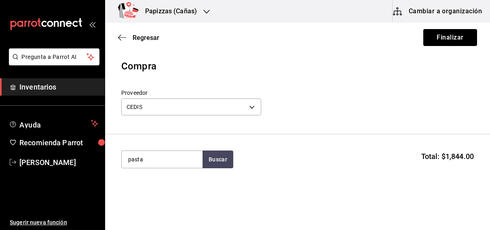
type input "pasta"
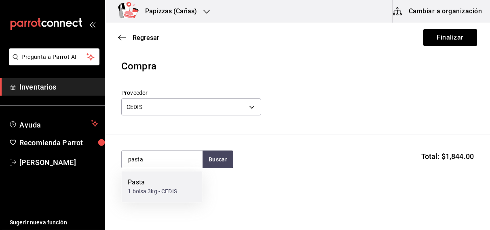
click at [156, 190] on div "1 bolsa 3kg - CEDIS" at bounding box center [152, 192] width 49 height 8
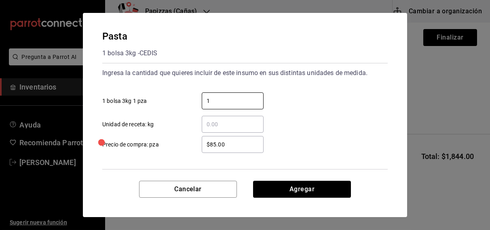
type input "1"
type input "$91.00"
click button "Agregar" at bounding box center [302, 189] width 98 height 17
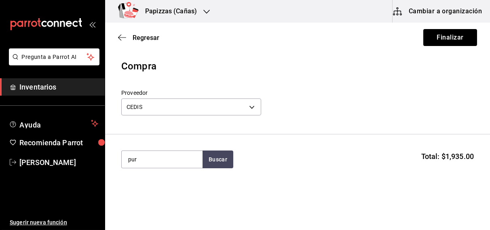
type input "pur"
click at [157, 194] on div "Puré kilo - CEDIS" at bounding box center [161, 187] width 81 height 31
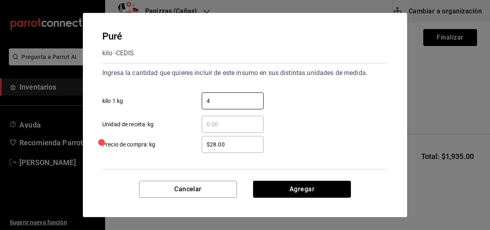
type input "4"
type input "$21.00"
click button "Agregar" at bounding box center [302, 189] width 98 height 17
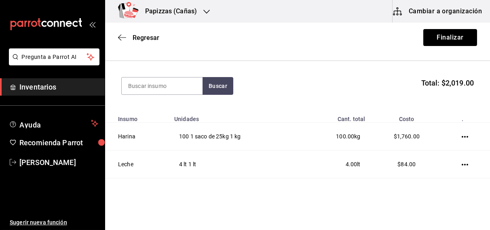
scroll to position [148, 0]
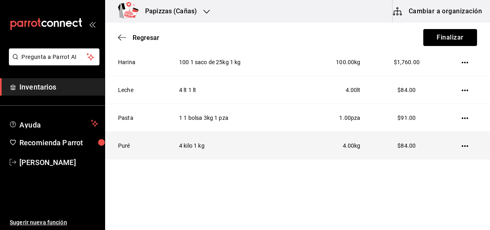
click at [462, 146] on icon "button" at bounding box center [465, 147] width 6 height 2
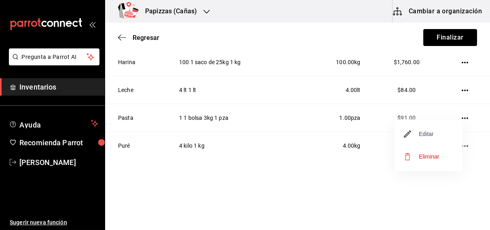
click at [429, 135] on span "Editar" at bounding box center [419, 134] width 30 height 10
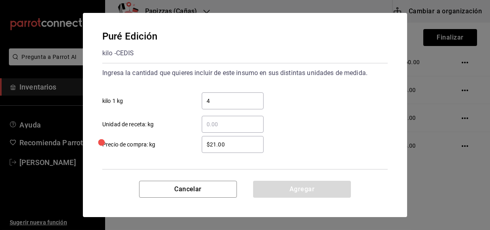
click at [240, 146] on input "$21.00" at bounding box center [233, 145] width 62 height 10
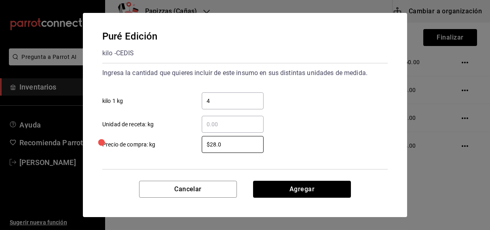
type input "$28.00"
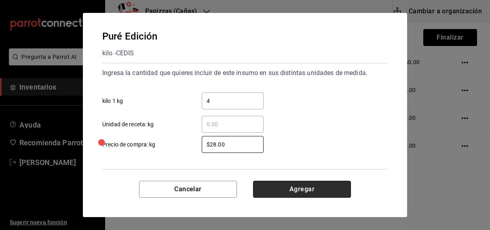
click at [311, 192] on button "Agregar" at bounding box center [302, 189] width 98 height 17
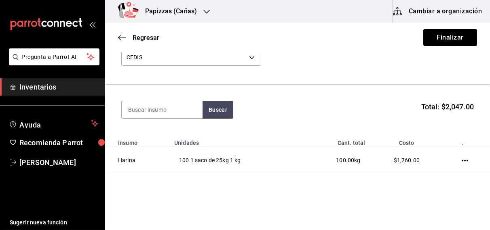
scroll to position [0, 0]
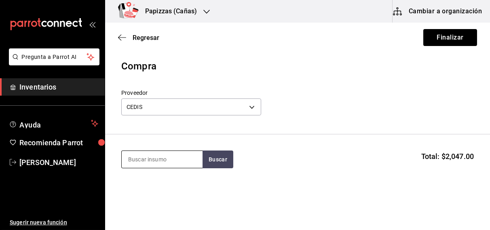
click at [160, 159] on input at bounding box center [162, 159] width 81 height 17
type input "ranch"
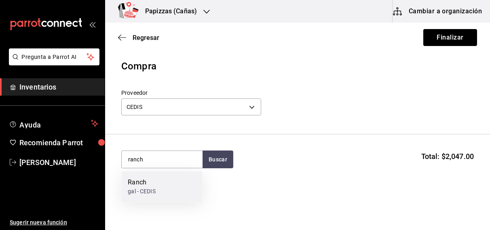
click at [153, 197] on div "Ranch gal - CEDIS" at bounding box center [161, 187] width 81 height 31
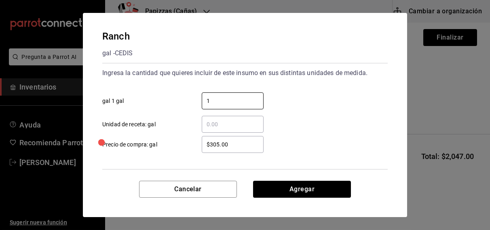
type input "1"
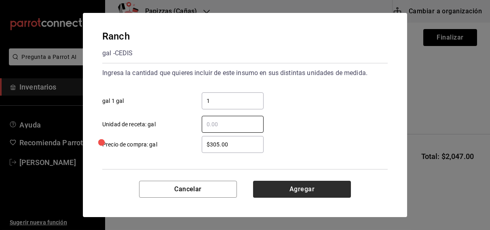
click at [318, 188] on button "Agregar" at bounding box center [302, 189] width 98 height 17
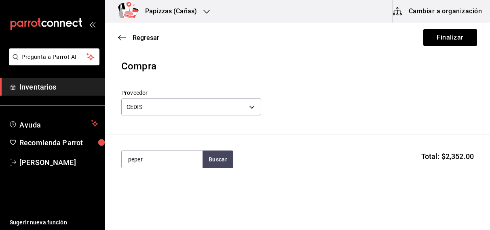
type input "peper"
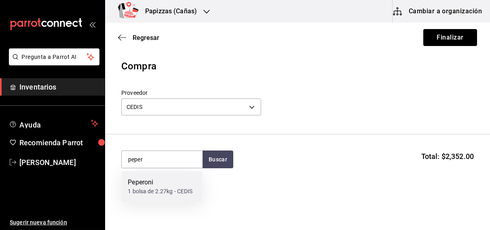
click at [161, 184] on div "Peperoni" at bounding box center [160, 183] width 65 height 10
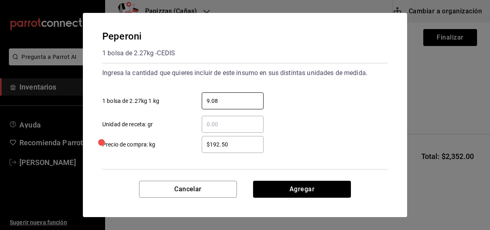
type input "9.08"
click at [247, 146] on input "$192.50" at bounding box center [233, 145] width 62 height 10
type input "$192."
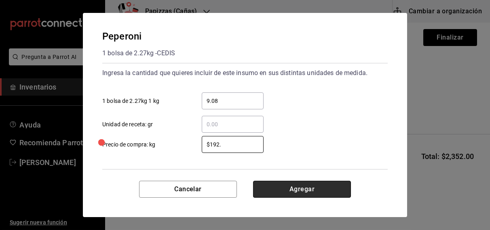
click at [297, 188] on button "Agregar" at bounding box center [302, 189] width 98 height 17
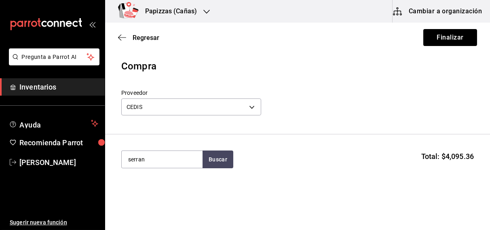
type input "serran"
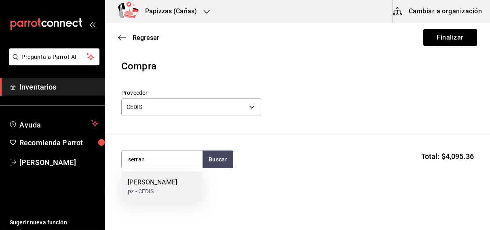
click at [160, 190] on div "pz - CEDIS" at bounding box center [152, 192] width 49 height 8
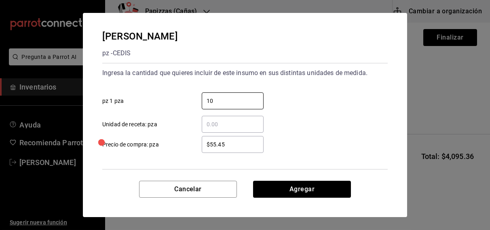
type input "10"
type input "$55.40"
click button "Agregar" at bounding box center [302, 189] width 98 height 17
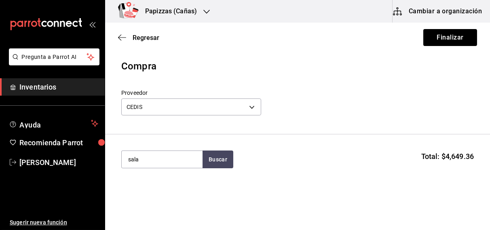
type input "sala"
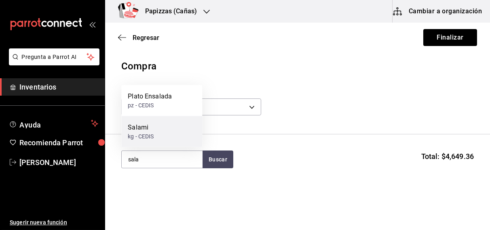
click at [155, 137] on div "Salami kg - CEDIS" at bounding box center [161, 131] width 81 height 31
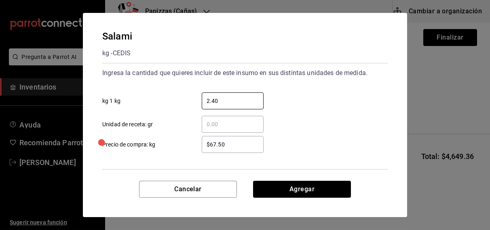
type input "2.40"
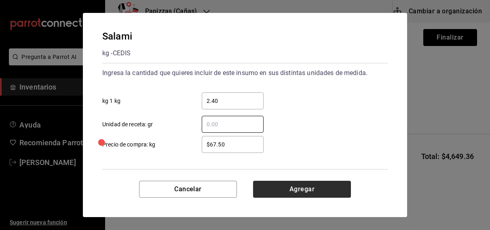
click at [306, 195] on button "Agregar" at bounding box center [302, 189] width 98 height 17
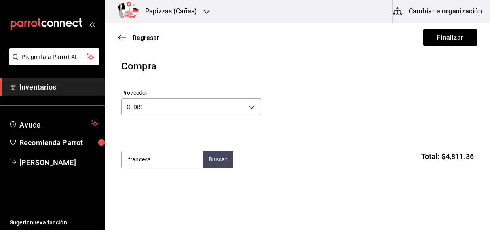
type input "francesa"
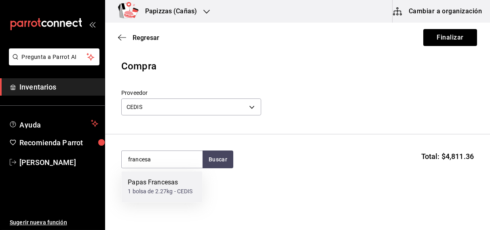
click at [174, 192] on div "1 bolsa de 2.27kg - CEDIS" at bounding box center [160, 192] width 65 height 8
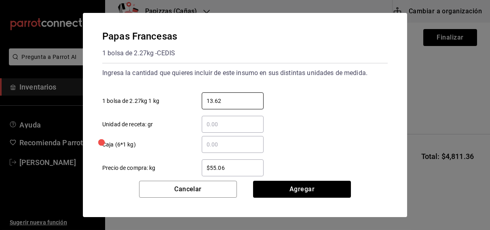
type input "13.62"
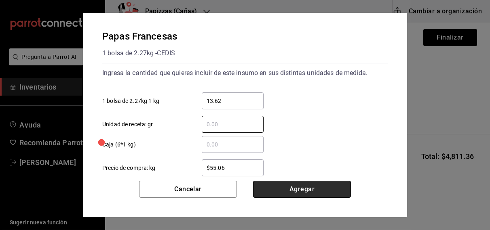
click at [310, 193] on button "Agregar" at bounding box center [302, 189] width 98 height 17
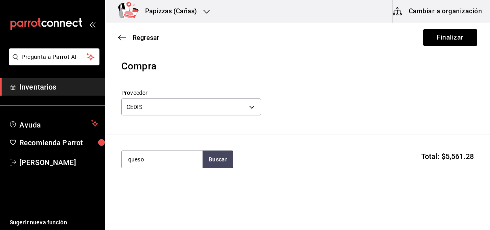
type input "queso"
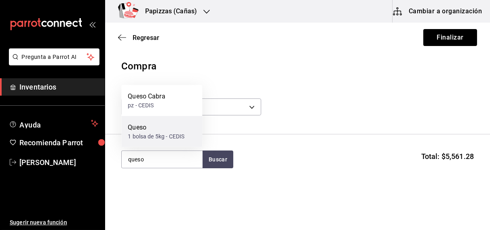
click at [157, 136] on div "1 bolsa de 5kg - CEDIS" at bounding box center [156, 137] width 57 height 8
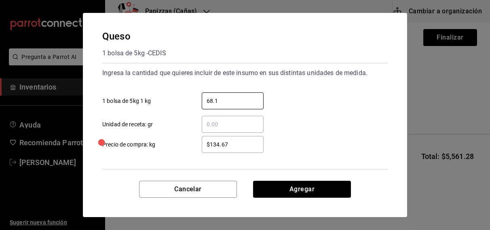
type input "68.1"
click at [249, 148] on input "$134.67" at bounding box center [233, 145] width 62 height 10
type input "$1"
type input "$108.00"
click button "Agregar" at bounding box center [302, 189] width 98 height 17
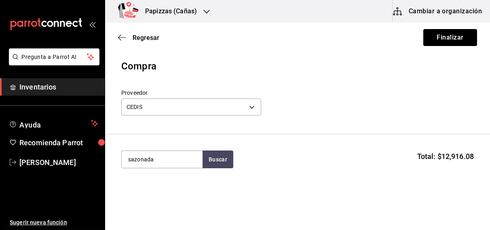
type input "sazonada"
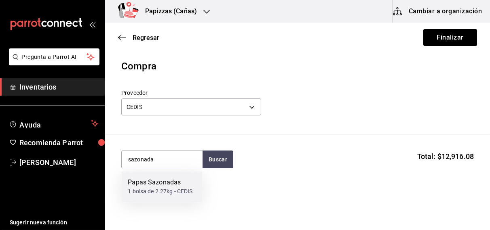
click at [171, 193] on div "1 bolsa de 2.27kg - CEDIS" at bounding box center [160, 192] width 65 height 8
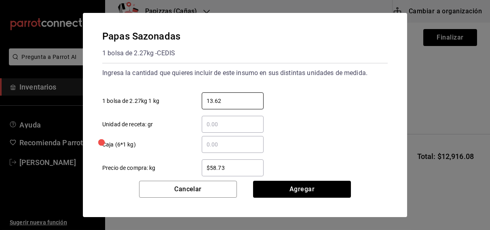
type input "13.62"
click button "Agregar" at bounding box center [302, 189] width 98 height 17
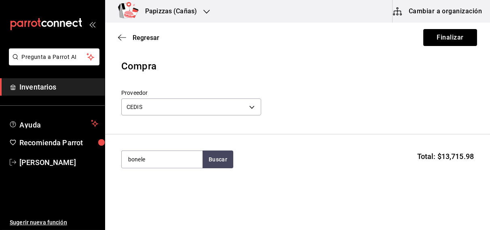
type input "bonele"
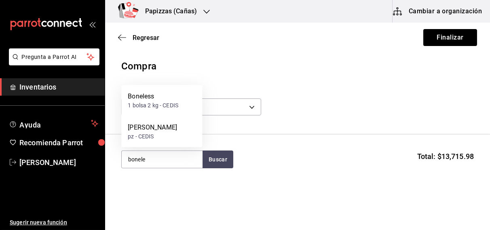
click at [171, 102] on div "1 bolsa 2 kg - CEDIS" at bounding box center [153, 105] width 51 height 8
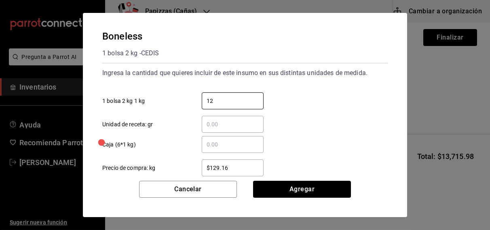
type input "12"
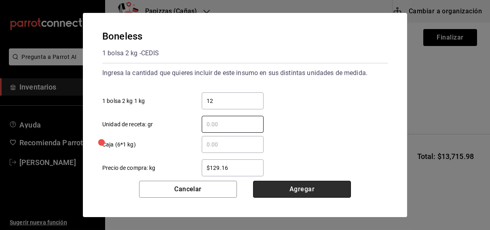
click at [317, 192] on button "Agregar" at bounding box center [302, 189] width 98 height 17
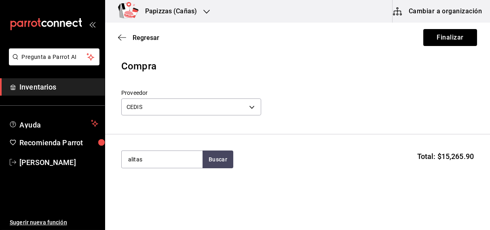
type input "alitas"
click at [155, 186] on div "[PERSON_NAME]" at bounding box center [161, 187] width 81 height 31
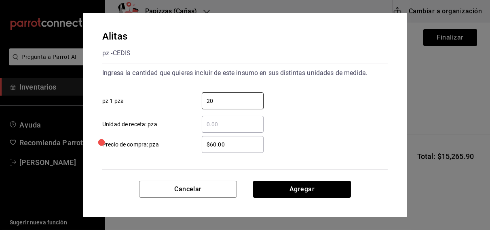
type input "20"
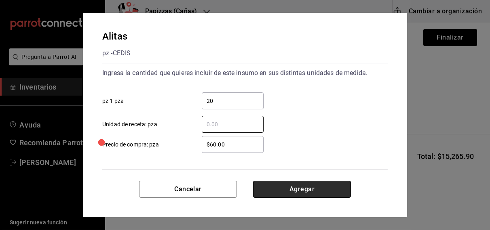
click at [311, 191] on button "Agregar" at bounding box center [302, 189] width 98 height 17
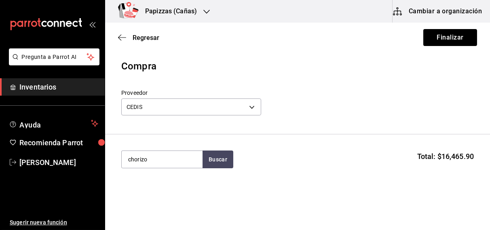
type input "chorizo"
click at [161, 134] on div "Chorizo kg - CEDIS" at bounding box center [161, 131] width 81 height 31
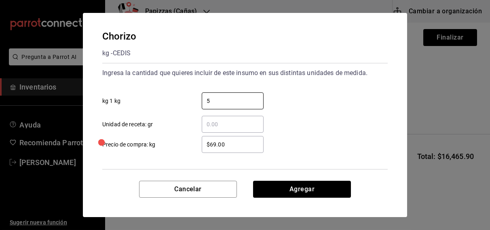
type input "5"
type input "$70.00"
click button "Agregar" at bounding box center [302, 189] width 98 height 17
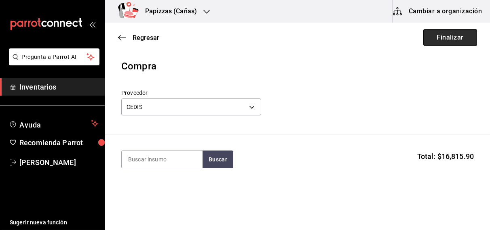
click at [448, 38] on button "Finalizar" at bounding box center [450, 37] width 54 height 17
